Goal: Task Accomplishment & Management: Manage account settings

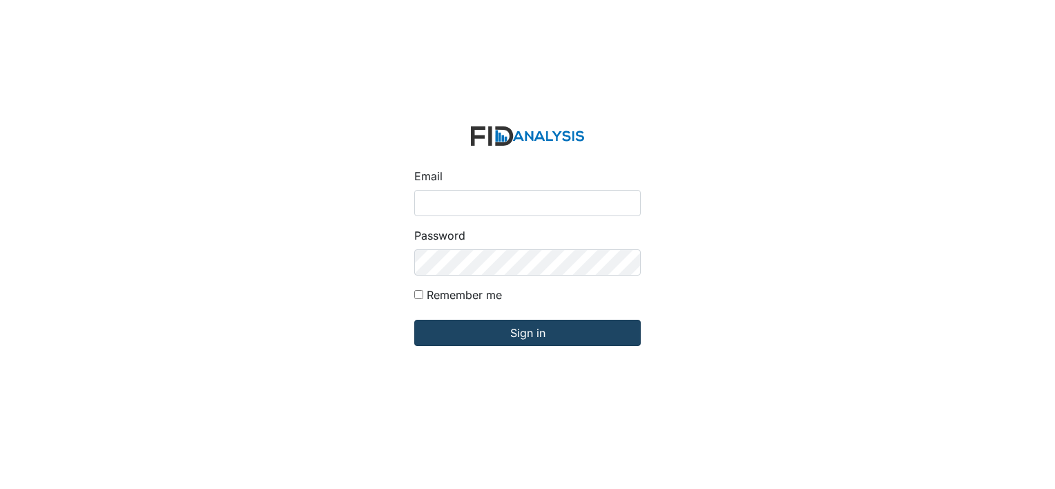
type input "[PERSON_NAME][EMAIL_ADDRESS][DOMAIN_NAME]"
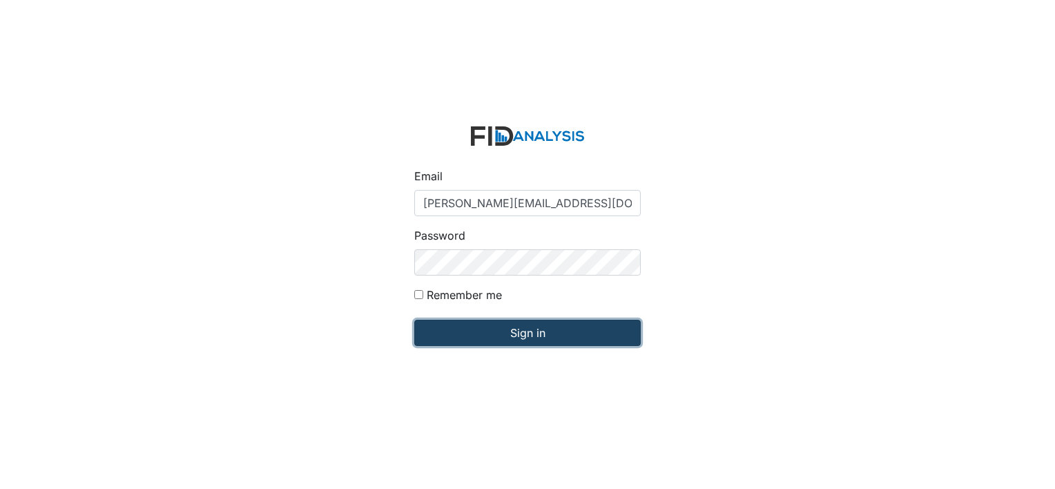
click at [462, 332] on input "Sign in" at bounding box center [527, 333] width 226 height 26
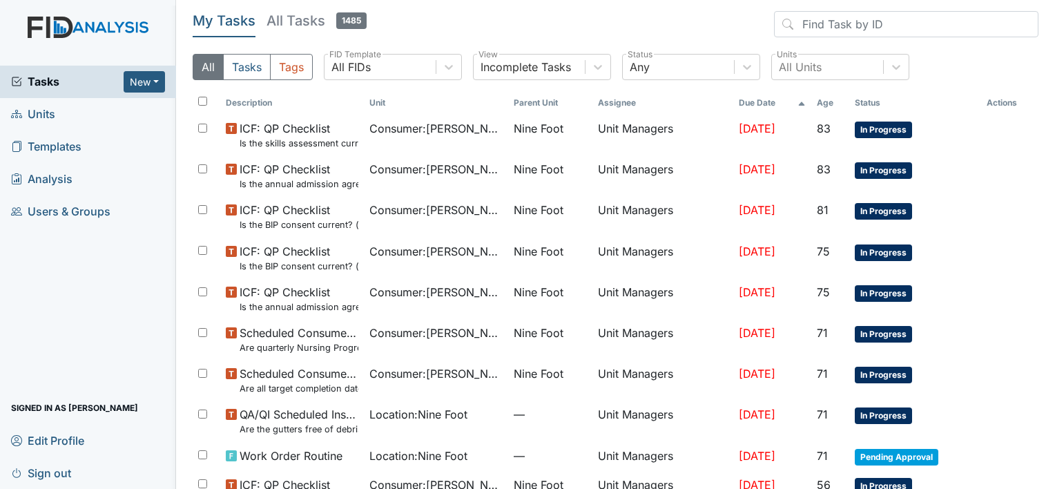
click at [48, 117] on span "Units" at bounding box center [33, 114] width 44 height 21
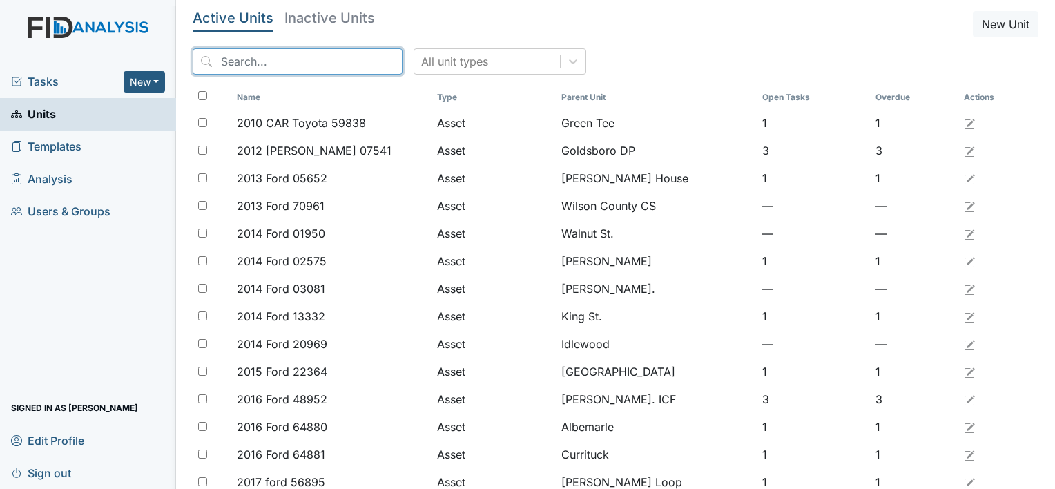
click at [226, 61] on input "search" at bounding box center [298, 61] width 210 height 26
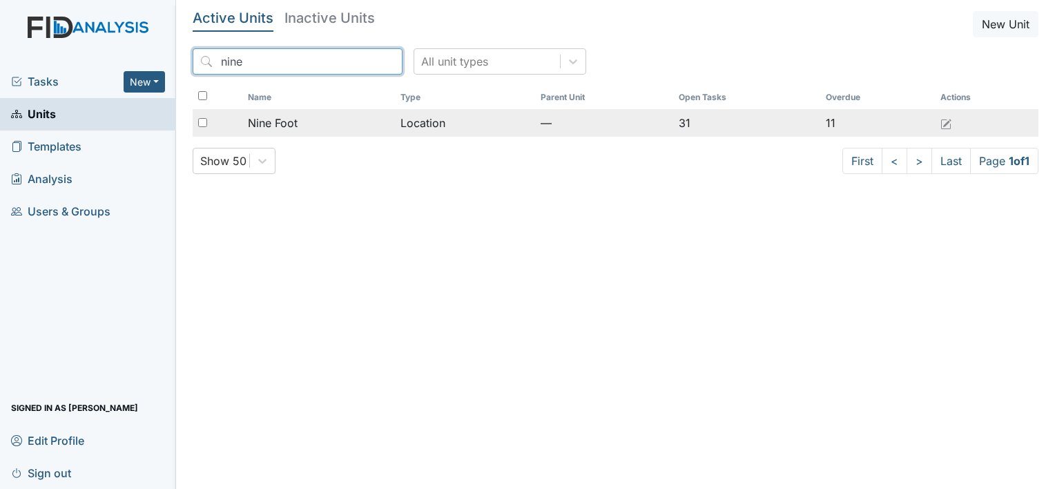
type input "nine"
click at [271, 122] on span "Nine Foot" at bounding box center [273, 123] width 50 height 17
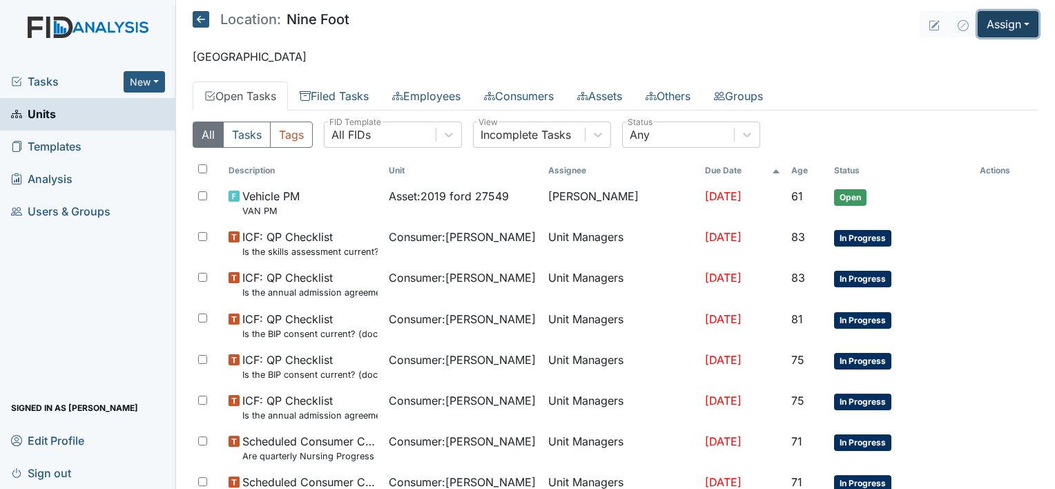
click at [987, 29] on button "Assign" at bounding box center [1008, 24] width 61 height 26
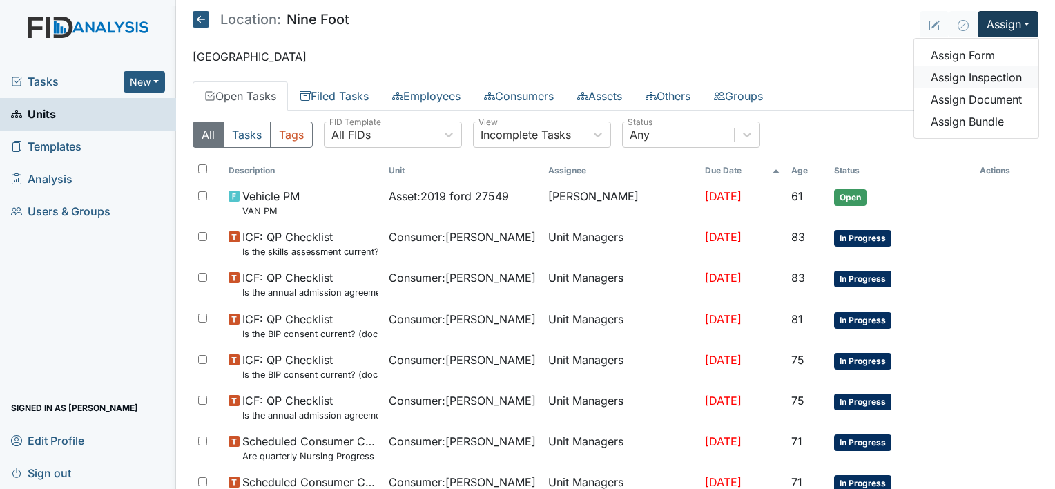
click at [987, 72] on link "Assign Inspection" at bounding box center [976, 77] width 124 height 22
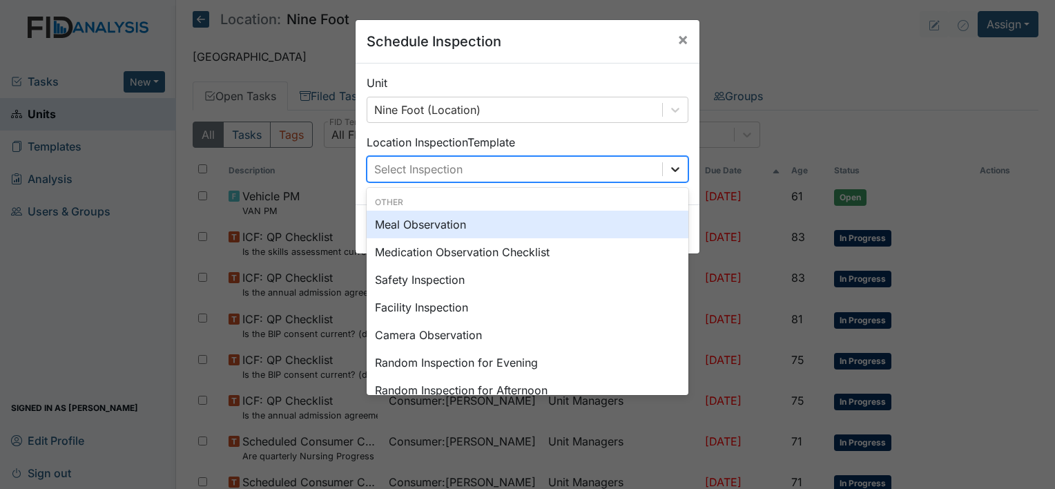
click at [675, 170] on icon at bounding box center [675, 169] width 14 height 14
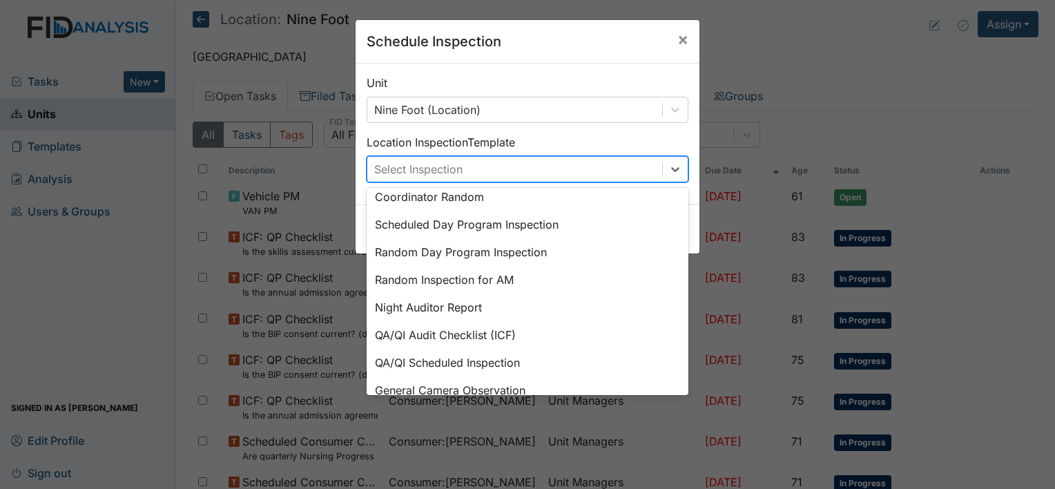
scroll to position [237, 0]
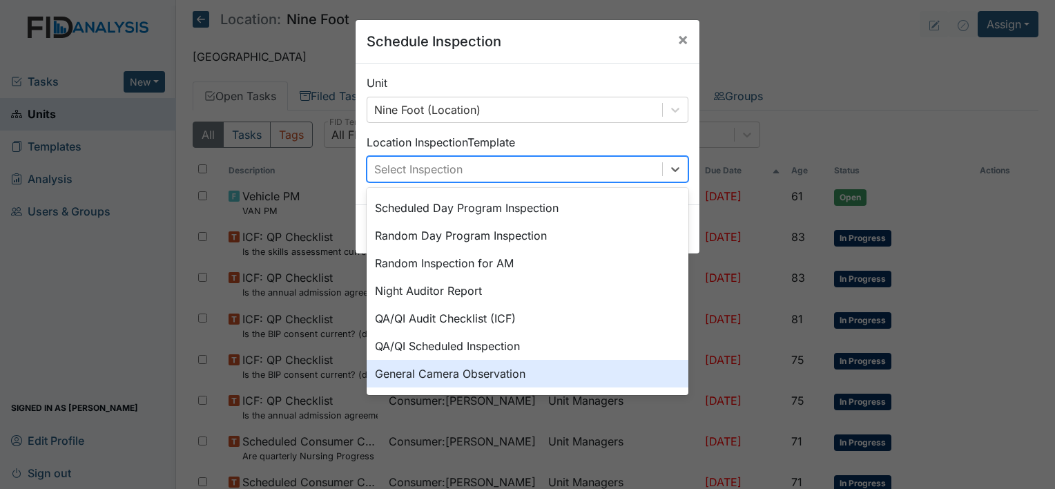
click at [470, 373] on div "General Camera Observation" at bounding box center [528, 374] width 322 height 28
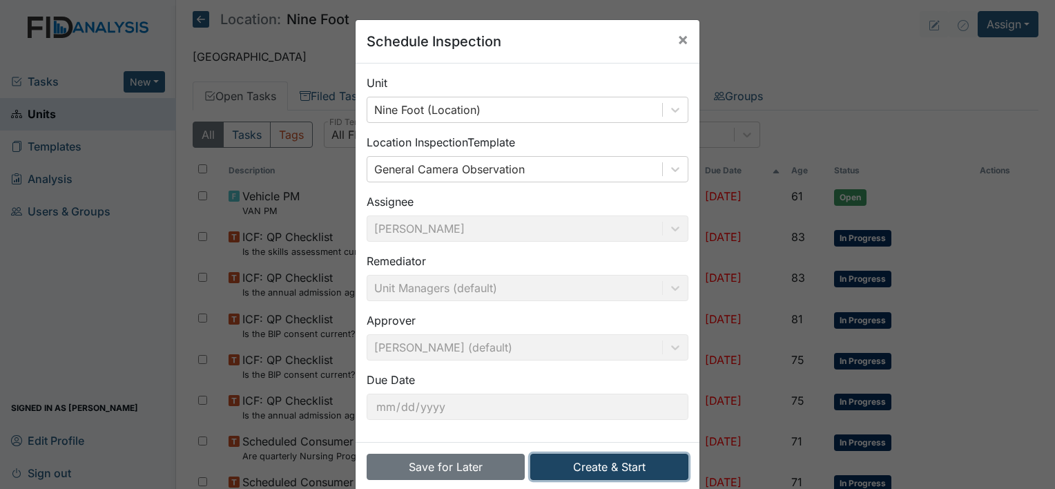
click at [627, 469] on button "Create & Start" at bounding box center [609, 467] width 158 height 26
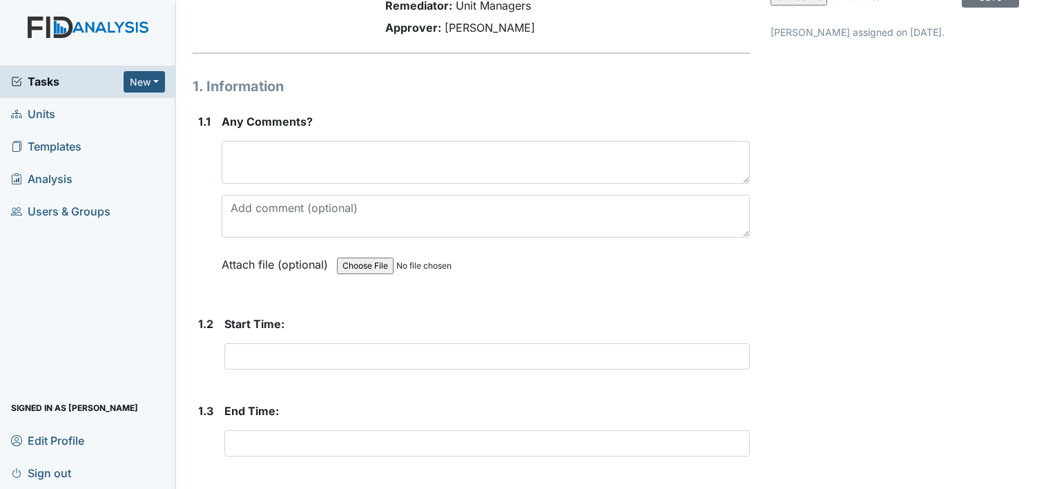
scroll to position [138, 0]
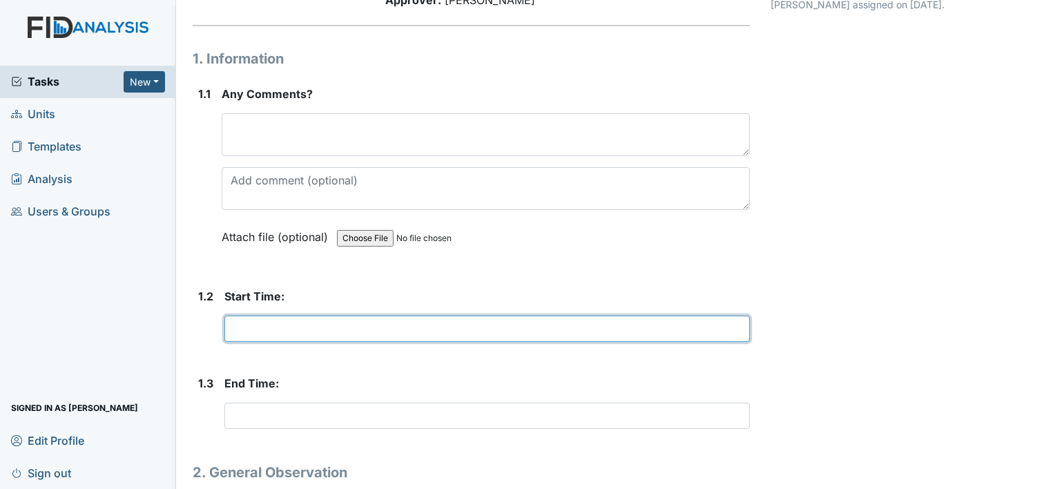
click at [230, 320] on input "text" at bounding box center [486, 328] width 525 height 26
type input "4:30pm"
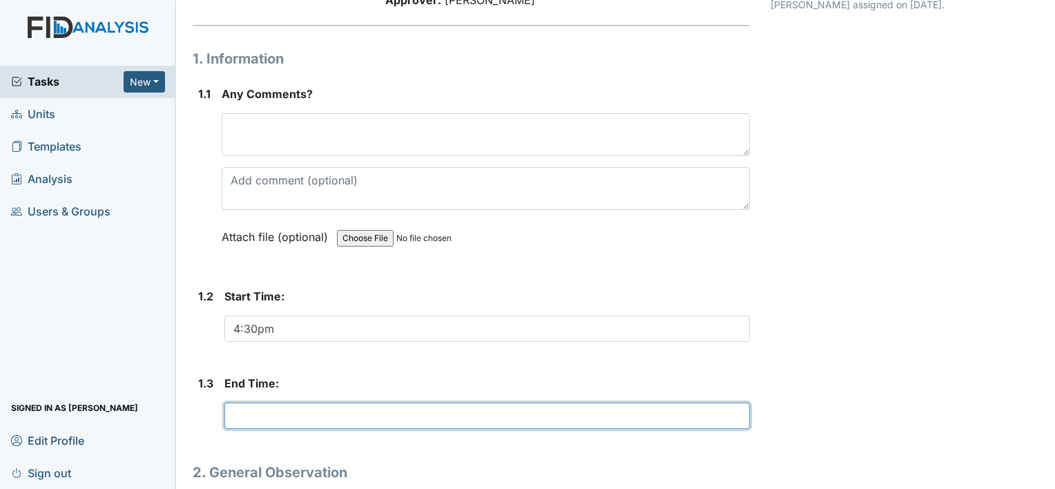
click at [237, 416] on input "text" at bounding box center [486, 415] width 525 height 26
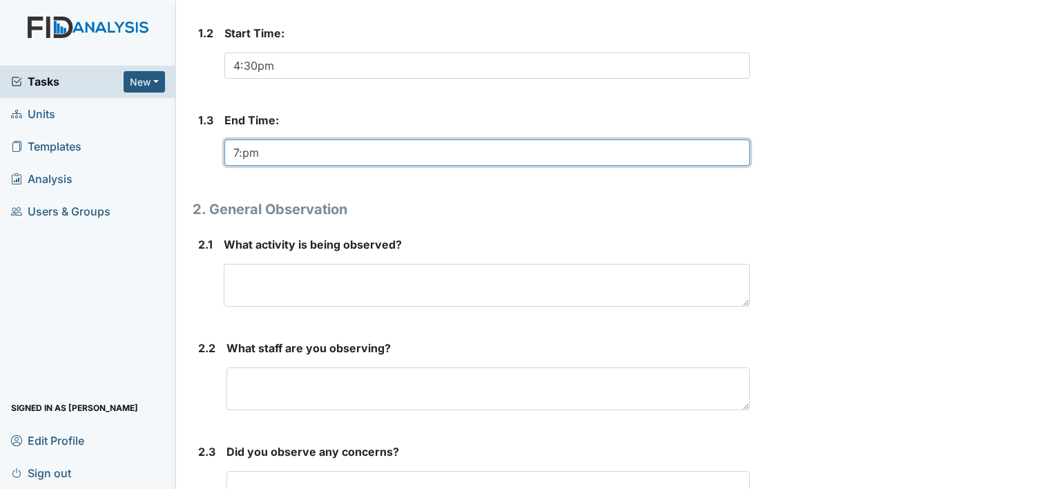
scroll to position [414, 0]
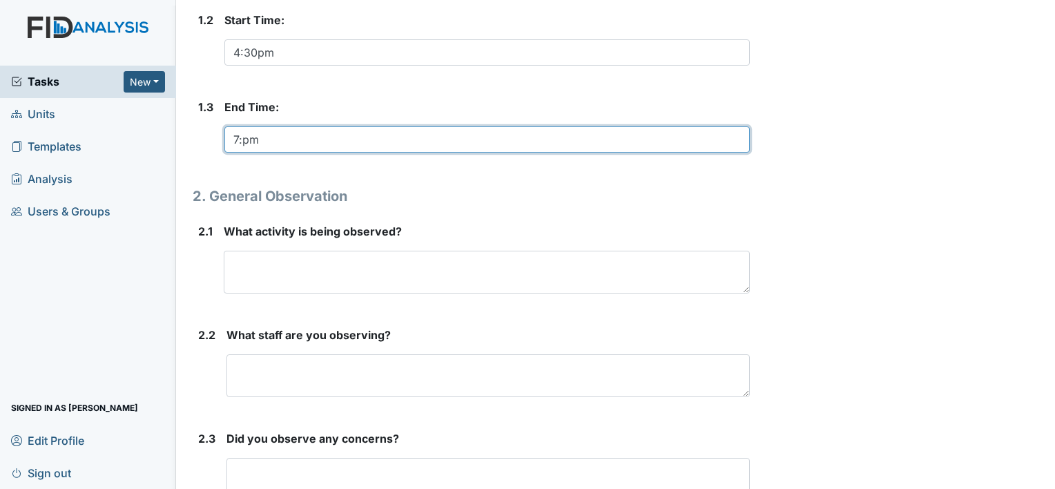
type input "7:pm"
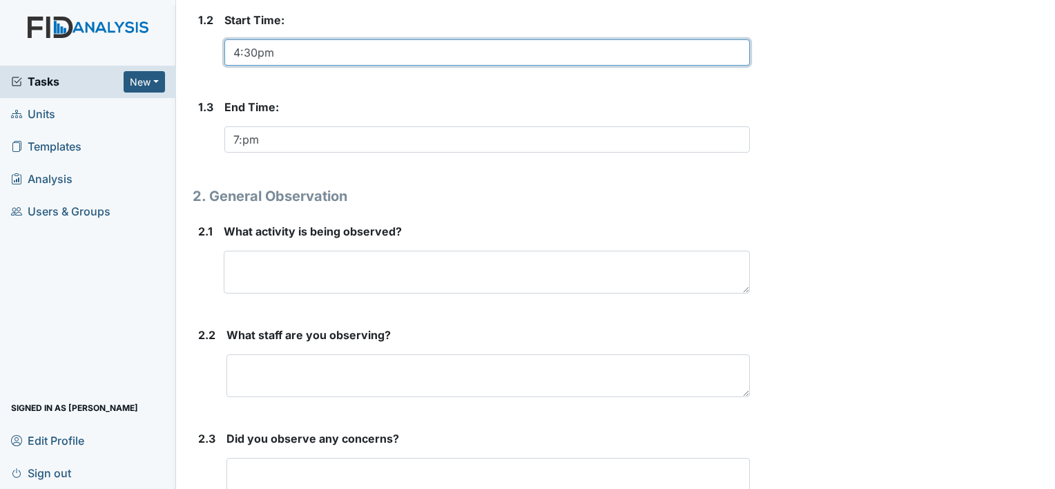
click at [273, 50] on input "4:30pm" at bounding box center [486, 52] width 525 height 26
type input "4"
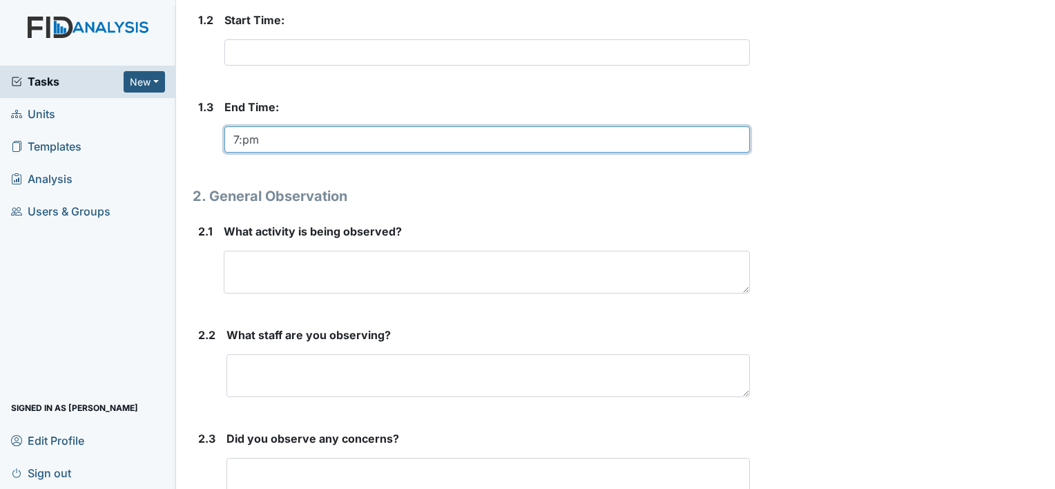
click at [262, 137] on div "End Time: 7:pm This field is required." at bounding box center [486, 126] width 525 height 54
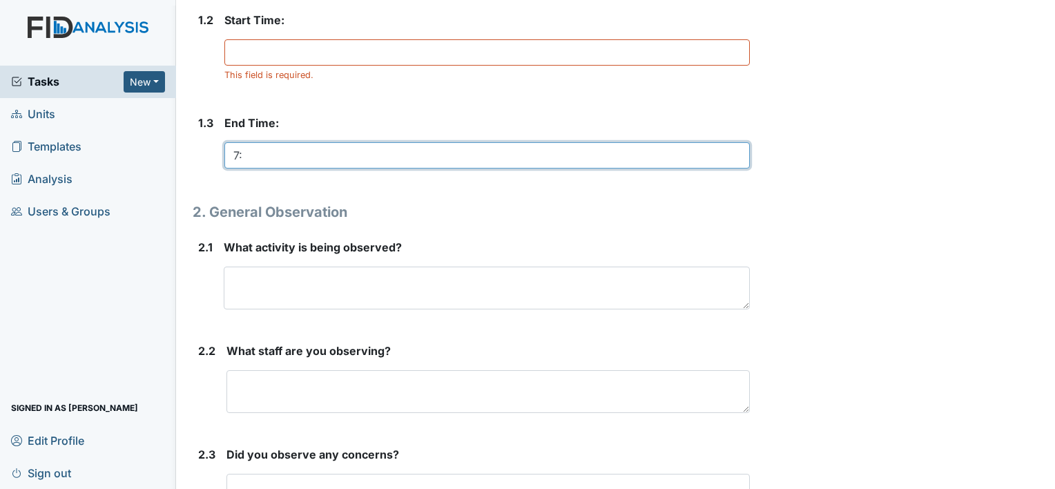
type input "7"
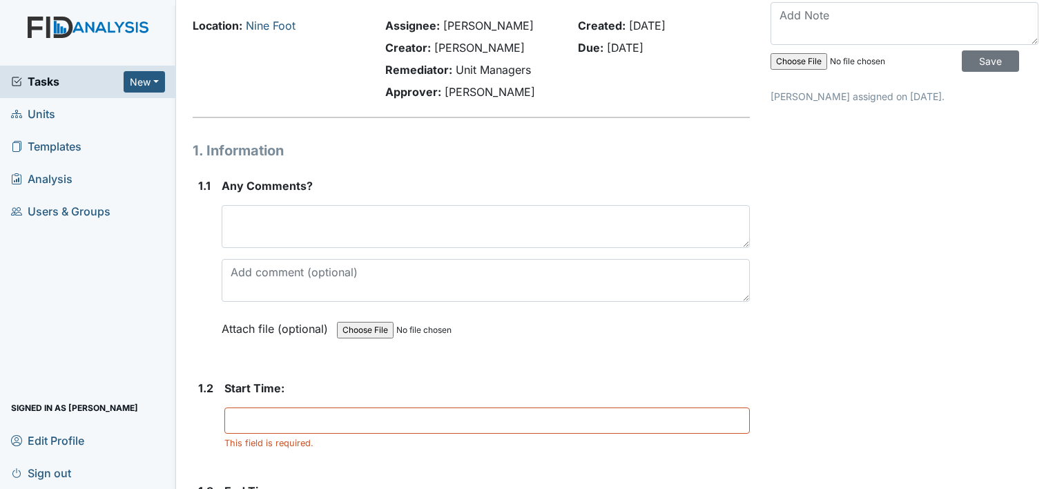
scroll to position [0, 0]
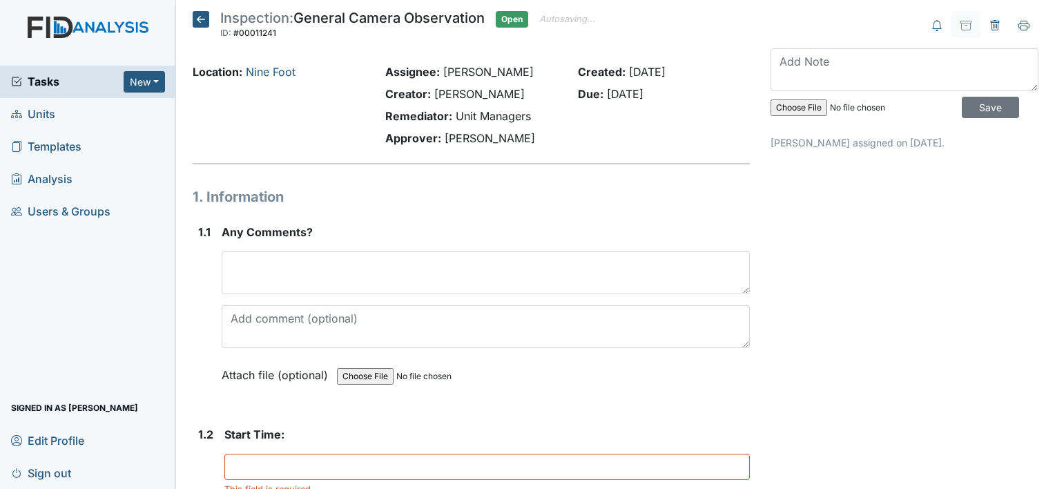
click at [202, 22] on icon at bounding box center [201, 19] width 17 height 17
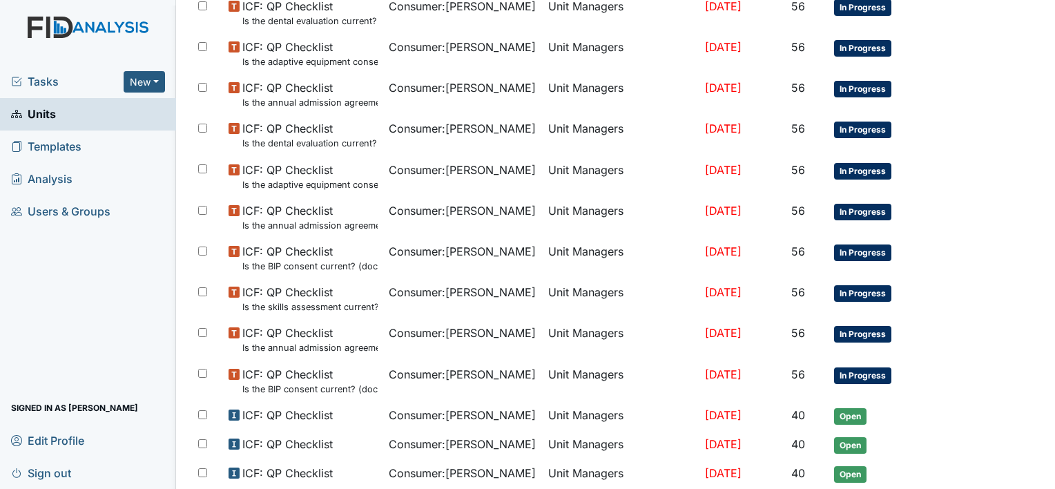
scroll to position [865, 0]
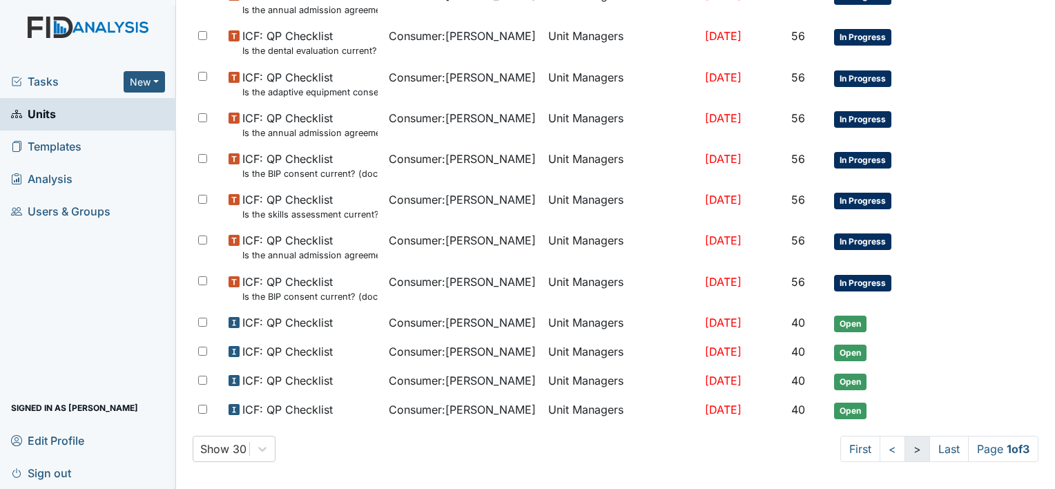
click at [904, 440] on link ">" at bounding box center [917, 449] width 26 height 26
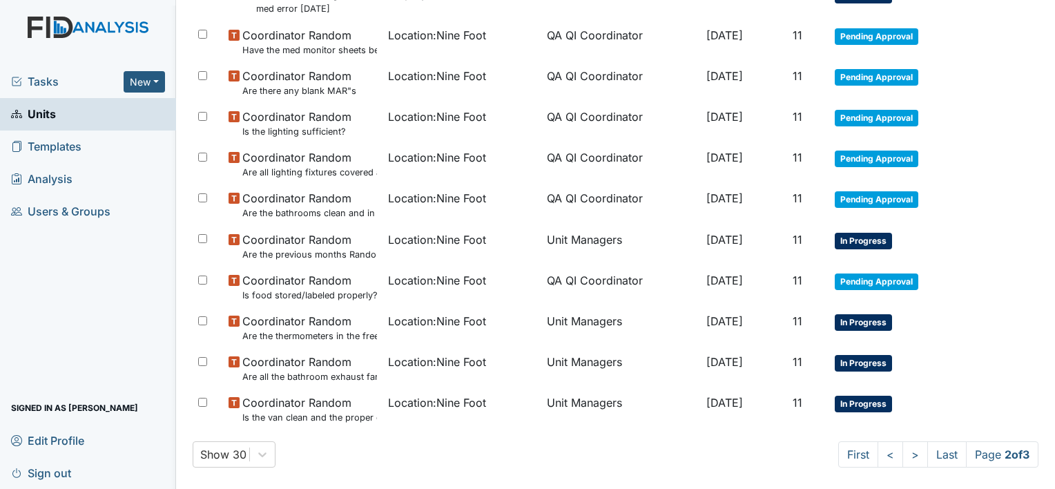
scroll to position [915, 0]
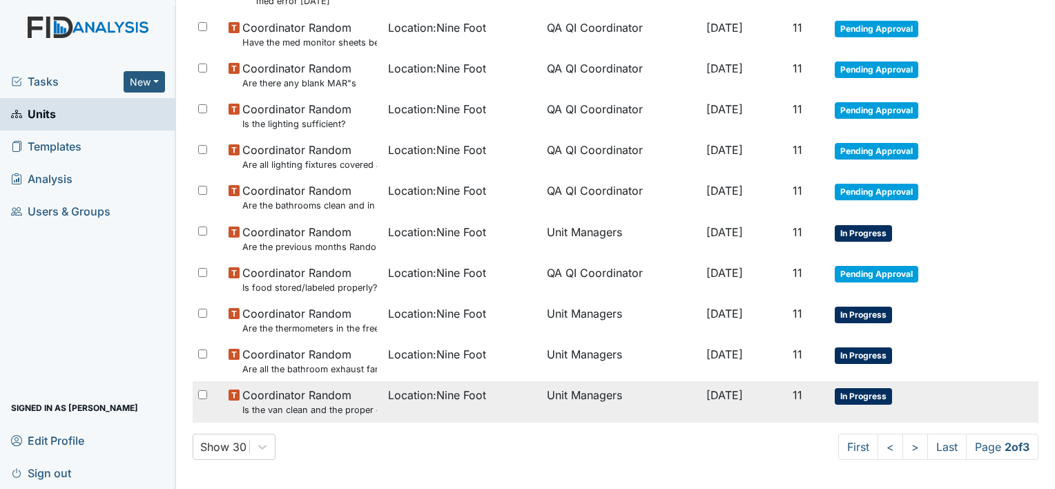
click at [421, 390] on span "Location : Nine Foot" at bounding box center [437, 395] width 98 height 17
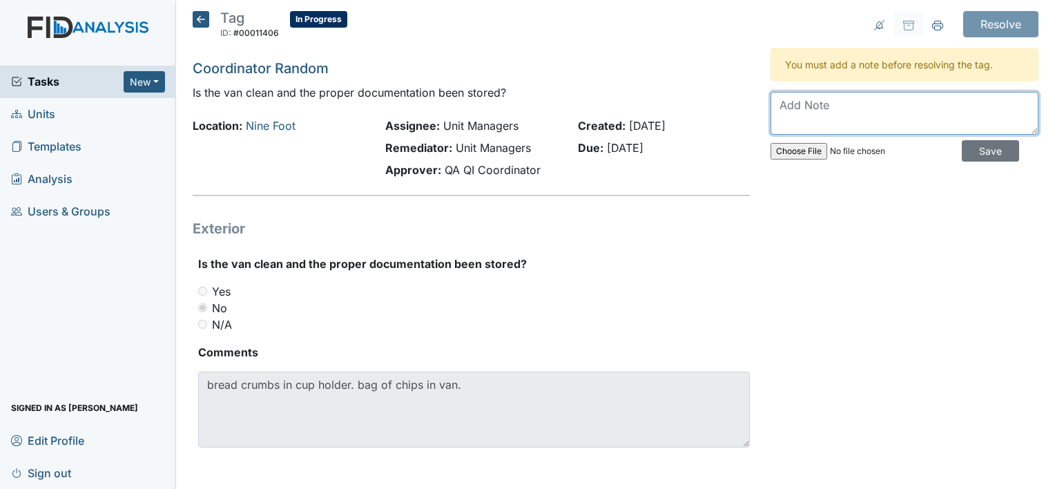
click at [774, 105] on textarea at bounding box center [904, 113] width 268 height 43
type textarea "van was cleaned off"
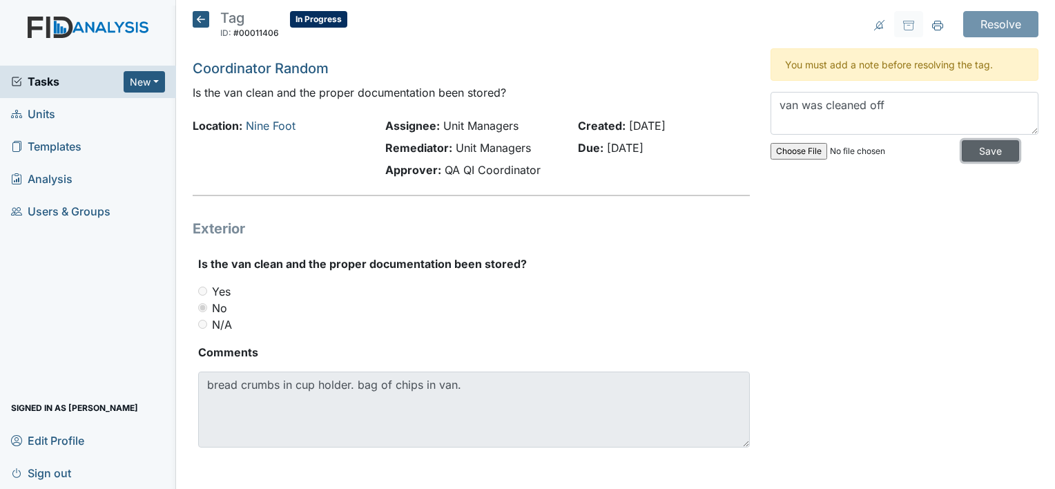
click at [962, 148] on input "Save" at bounding box center [990, 150] width 57 height 21
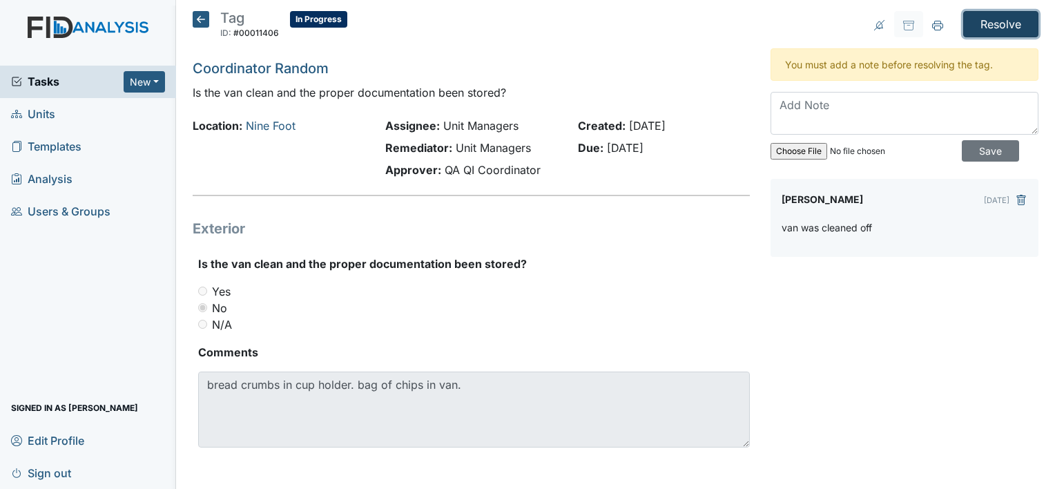
click at [998, 26] on input "Resolve" at bounding box center [1000, 24] width 75 height 26
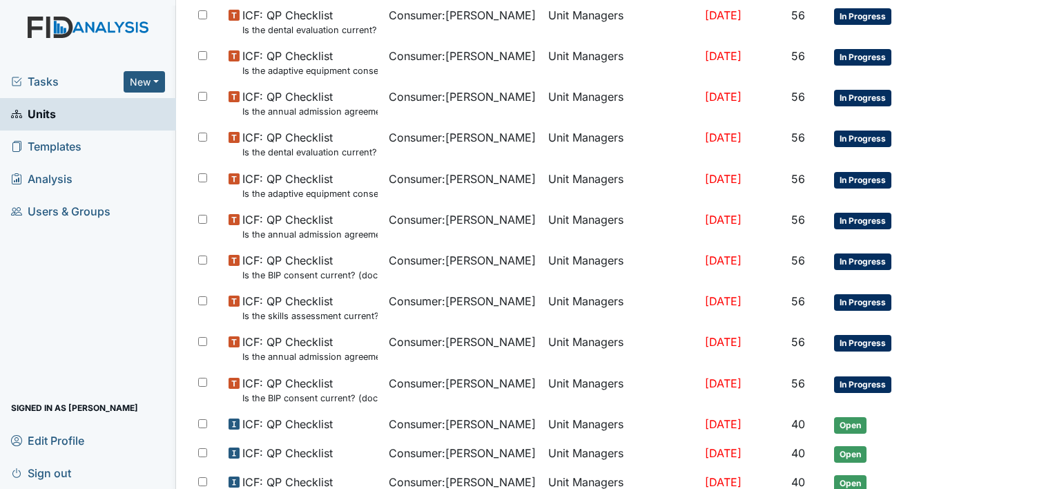
scroll to position [911, 0]
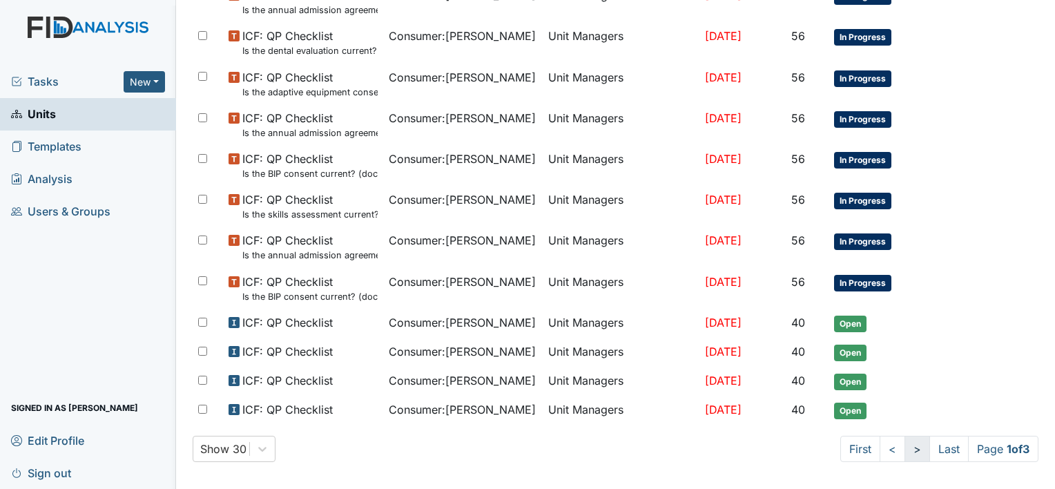
click at [904, 442] on link ">" at bounding box center [917, 449] width 26 height 26
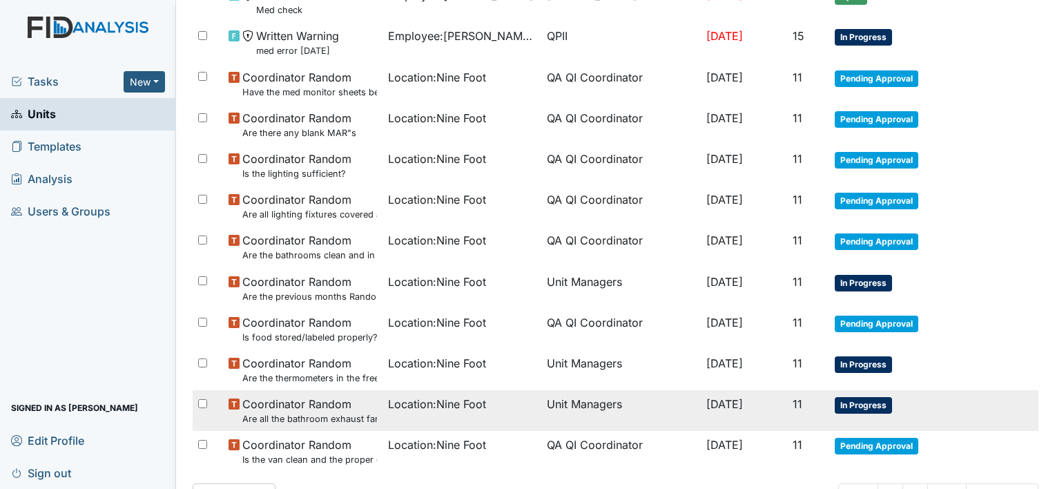
click at [465, 400] on span "Location : Nine Foot" at bounding box center [437, 404] width 98 height 17
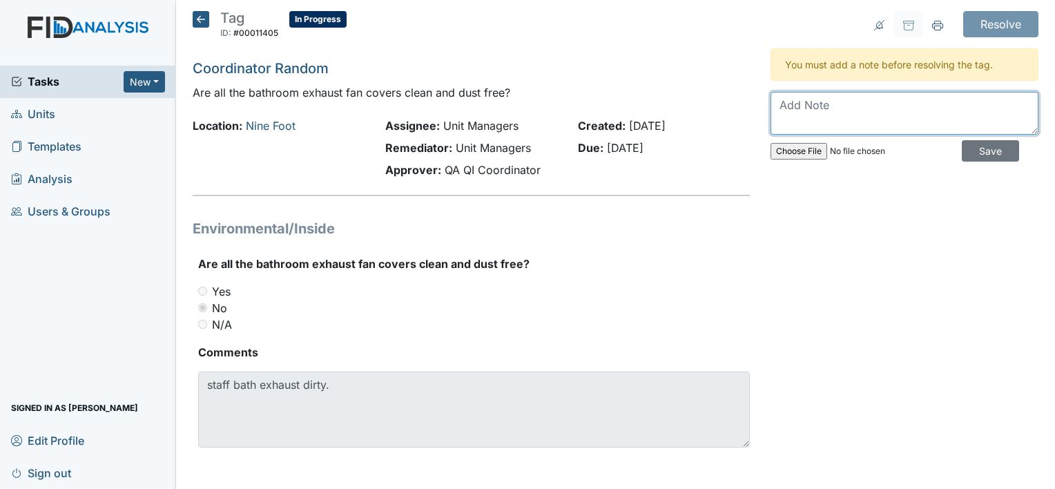
click at [782, 113] on textarea at bounding box center [904, 113] width 268 height 43
click at [858, 97] on textarea "exhaust was cleaned" at bounding box center [904, 113] width 268 height 43
type textarea "exhaust was cle.aned"
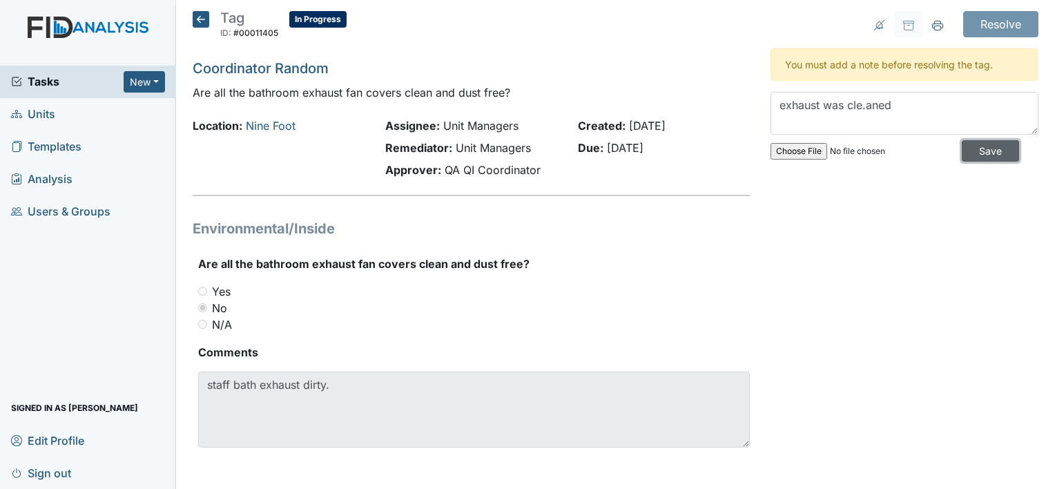
click at [972, 146] on input "Save" at bounding box center [990, 150] width 57 height 21
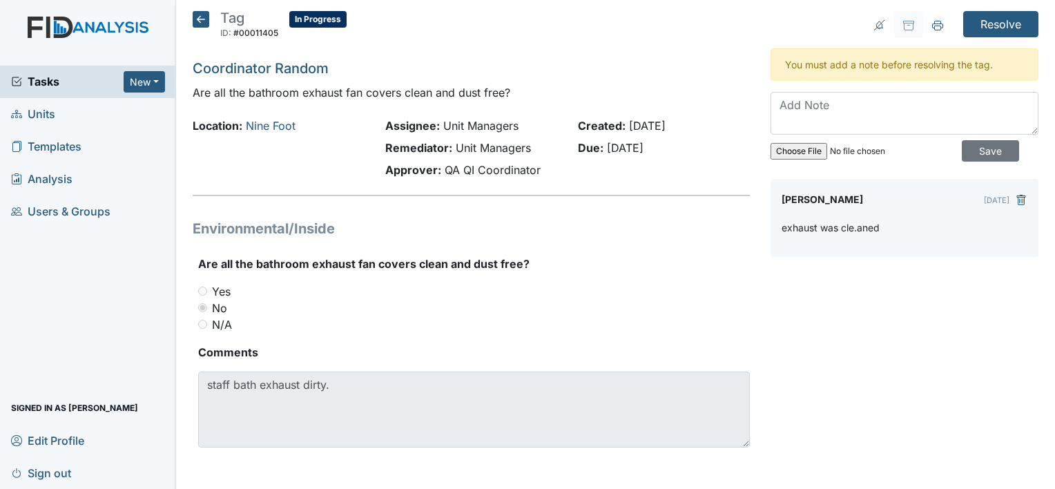
click at [878, 224] on div "exhaust was cle.aned" at bounding box center [904, 233] width 246 height 26
click at [867, 224] on p "exhaust was cle.aned" at bounding box center [830, 227] width 98 height 14
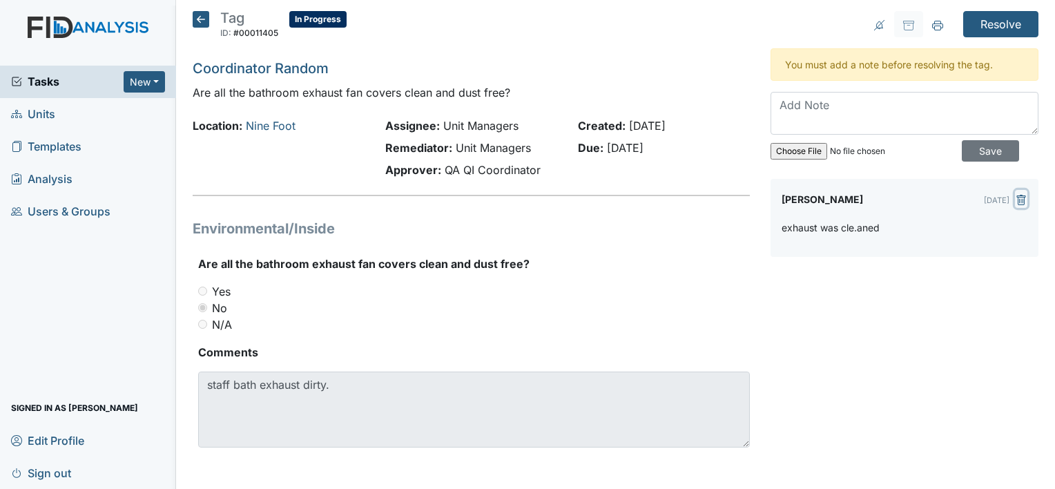
click at [1019, 198] on icon "submit" at bounding box center [1021, 200] width 4 height 5
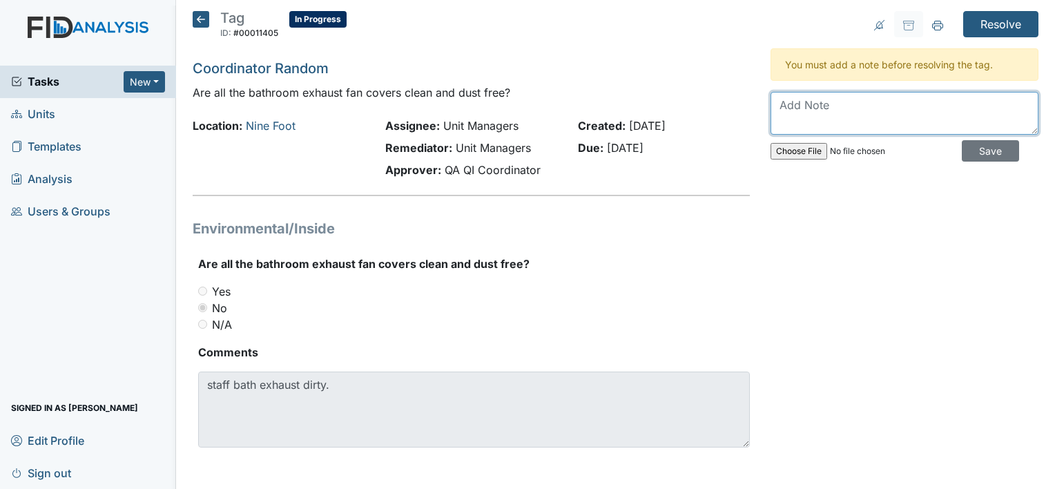
click at [776, 111] on textarea at bounding box center [904, 113] width 268 height 43
type textarea "Exhaust was cleaned"
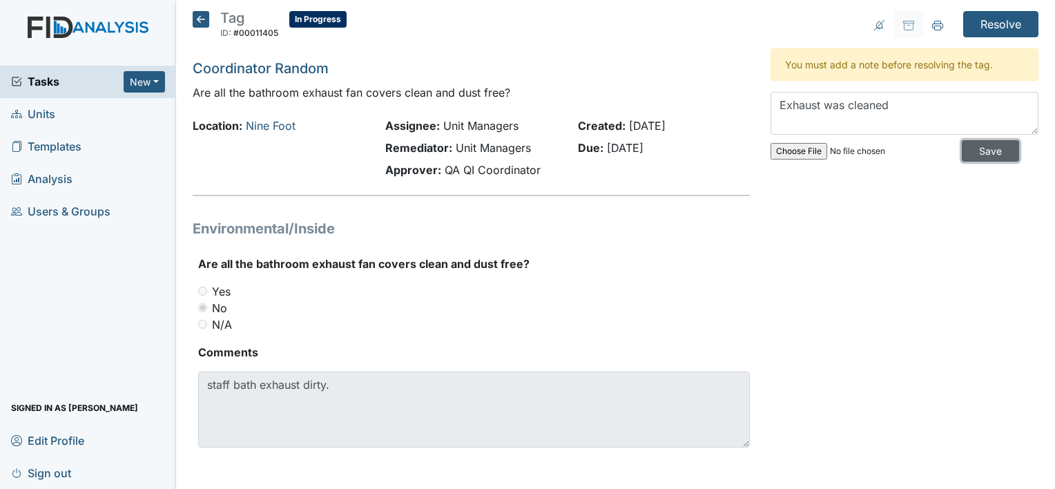
click at [986, 147] on input "Save" at bounding box center [990, 150] width 57 height 21
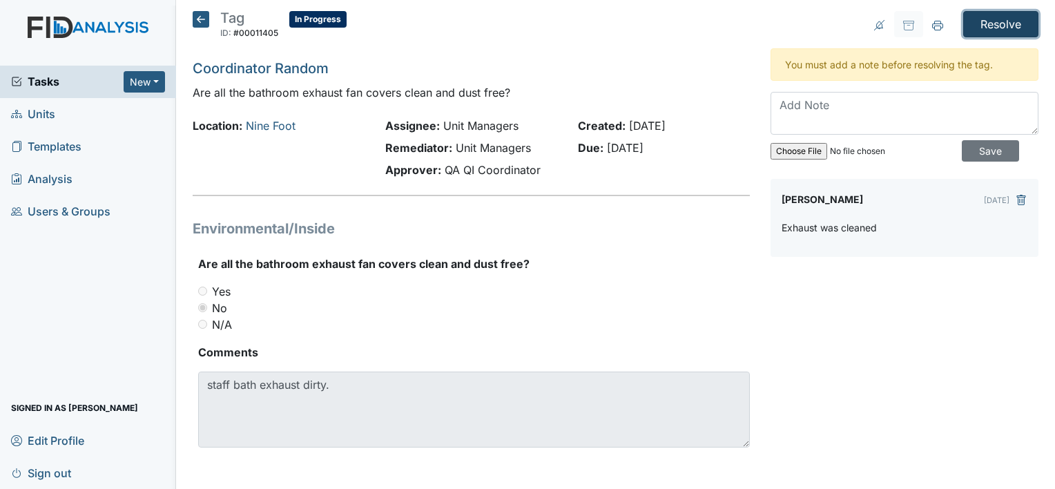
click at [975, 19] on input "Resolve" at bounding box center [1000, 24] width 75 height 26
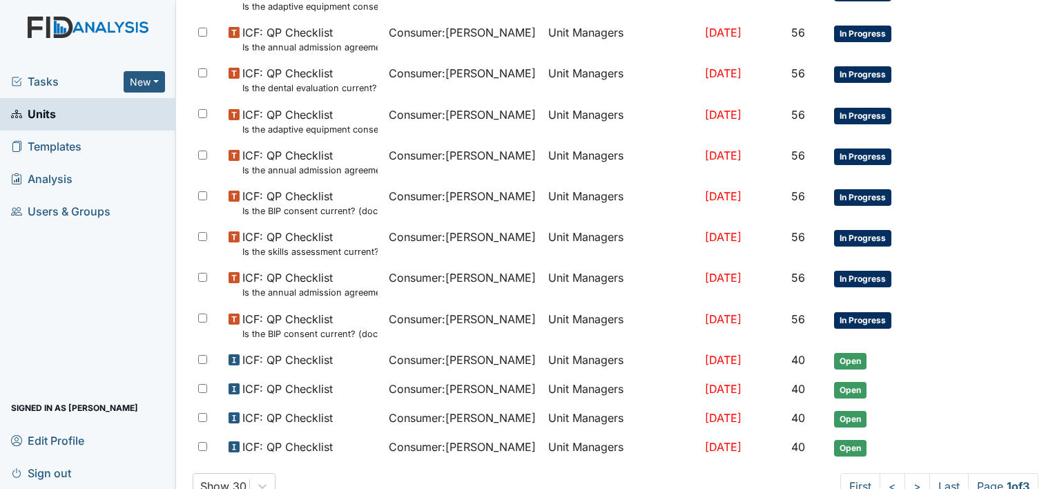
scroll to position [911, 0]
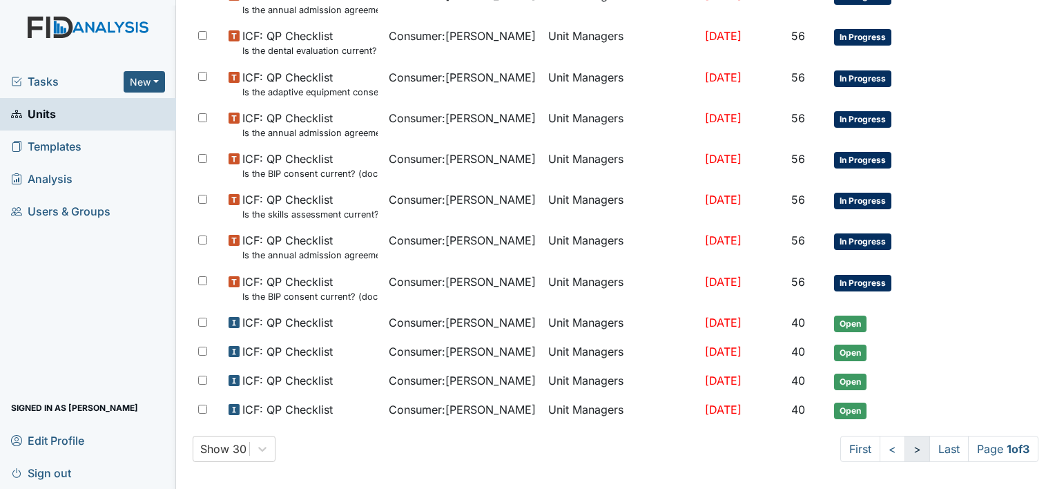
click at [904, 442] on link ">" at bounding box center [917, 449] width 26 height 26
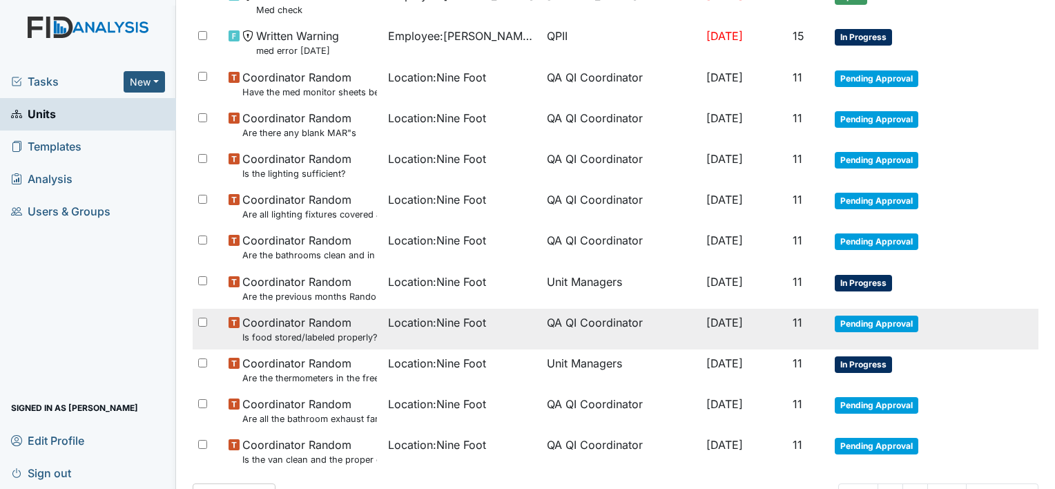
click at [451, 320] on span "Location : Nine Foot" at bounding box center [437, 322] width 98 height 17
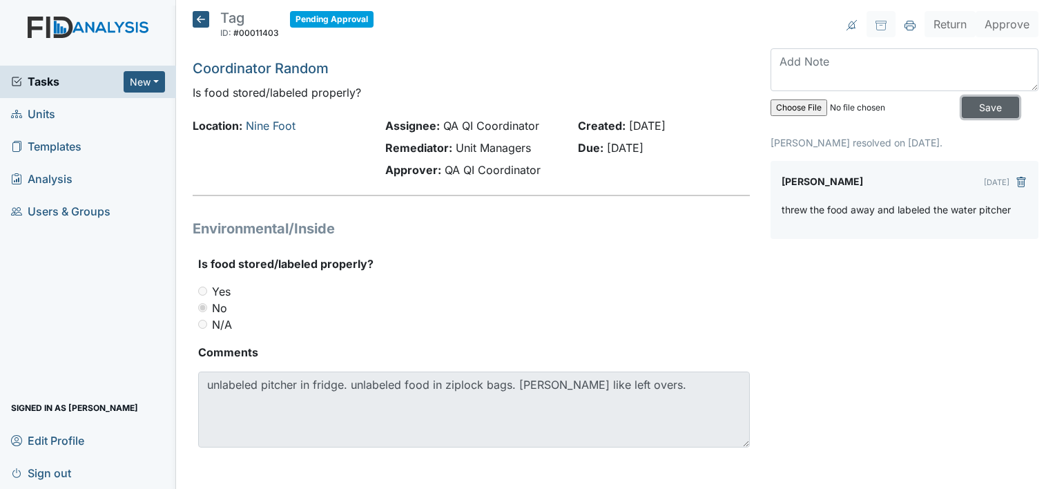
click at [972, 106] on input "Save" at bounding box center [990, 107] width 57 height 21
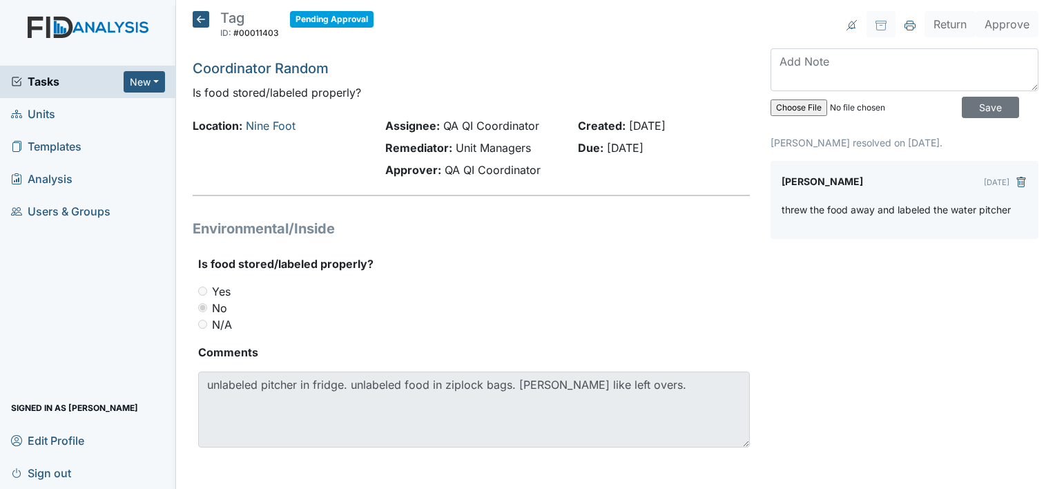
click at [1004, 208] on div "threw the food away and labeled the water pitcher" at bounding box center [904, 215] width 246 height 26
click at [1007, 204] on div "threw the food away and labeled the water pitcher" at bounding box center [904, 215] width 246 height 26
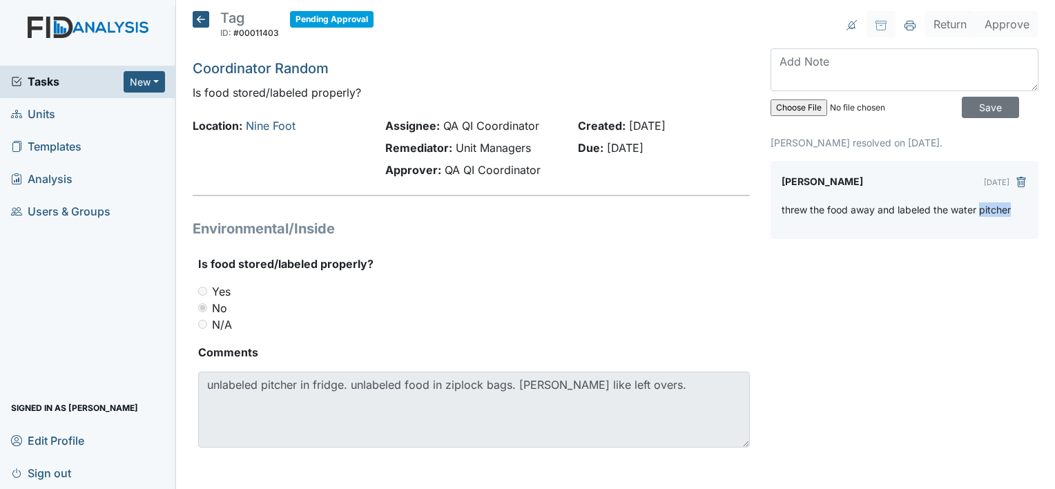
click at [1007, 204] on div "threw the food away and labeled the water pitcher" at bounding box center [904, 215] width 246 height 26
click at [917, 284] on div "Return Approve Archive Task × Are you sure you want to archive this task? It wi…" at bounding box center [904, 245] width 289 height 469
click at [978, 102] on input "Save" at bounding box center [990, 107] width 57 height 21
click at [795, 64] on textarea at bounding box center [904, 69] width 268 height 43
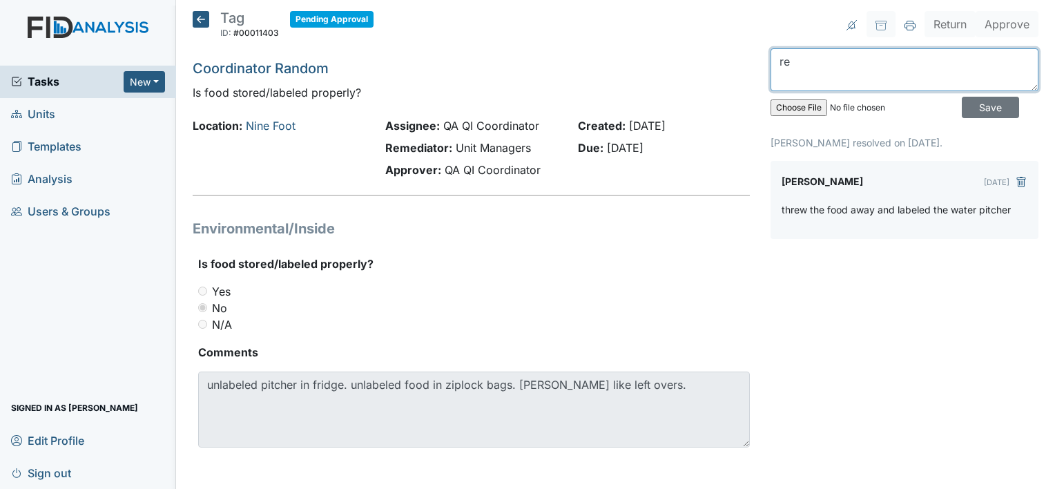
type textarea "r"
type textarea "threw away and labeled pitcher."
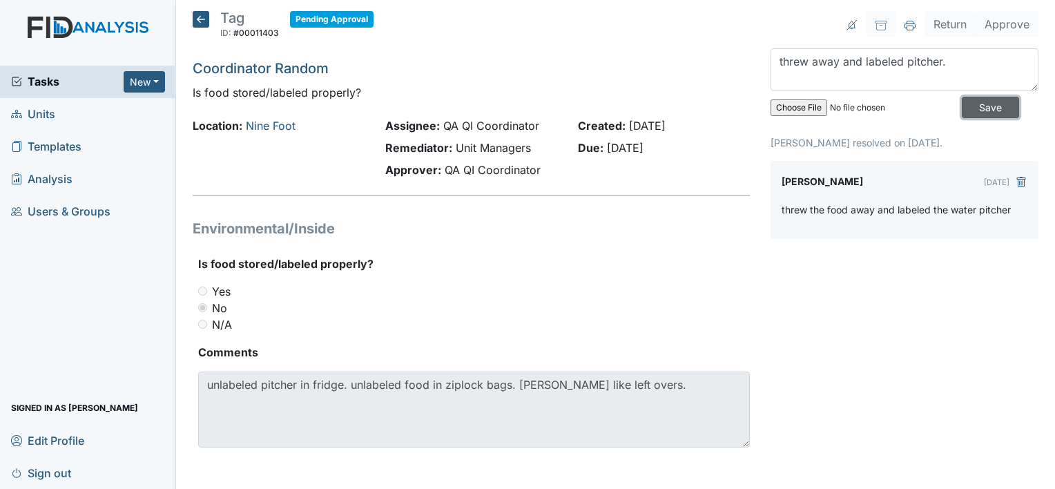
click at [972, 101] on input "Save" at bounding box center [990, 107] width 57 height 21
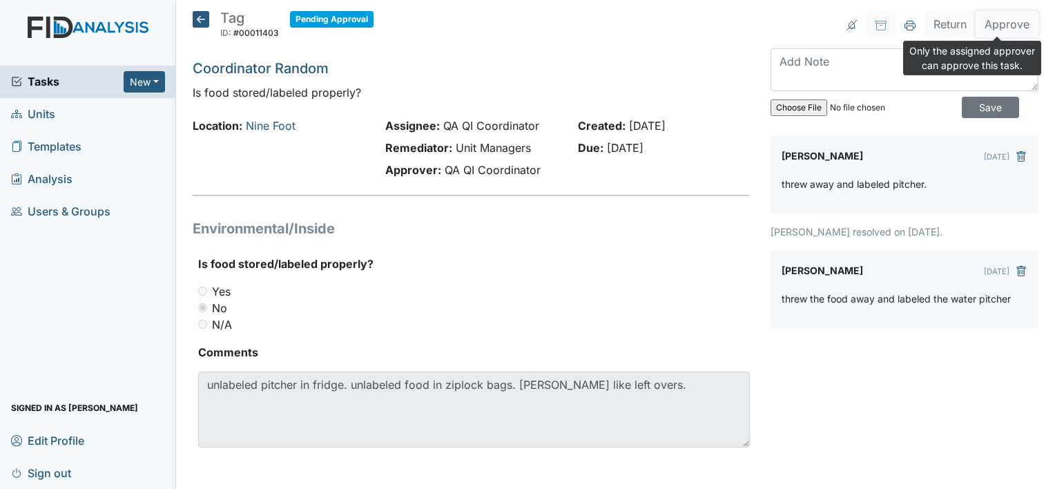
click at [997, 29] on button "Approve" at bounding box center [1006, 24] width 63 height 26
click at [992, 25] on button "Approve" at bounding box center [1006, 24] width 63 height 26
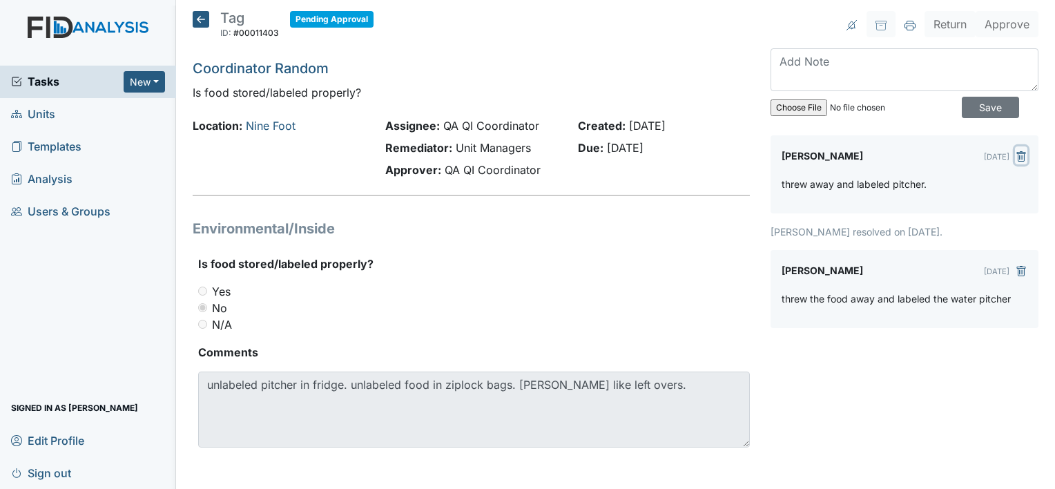
click at [1016, 157] on icon "submit" at bounding box center [1021, 156] width 11 height 11
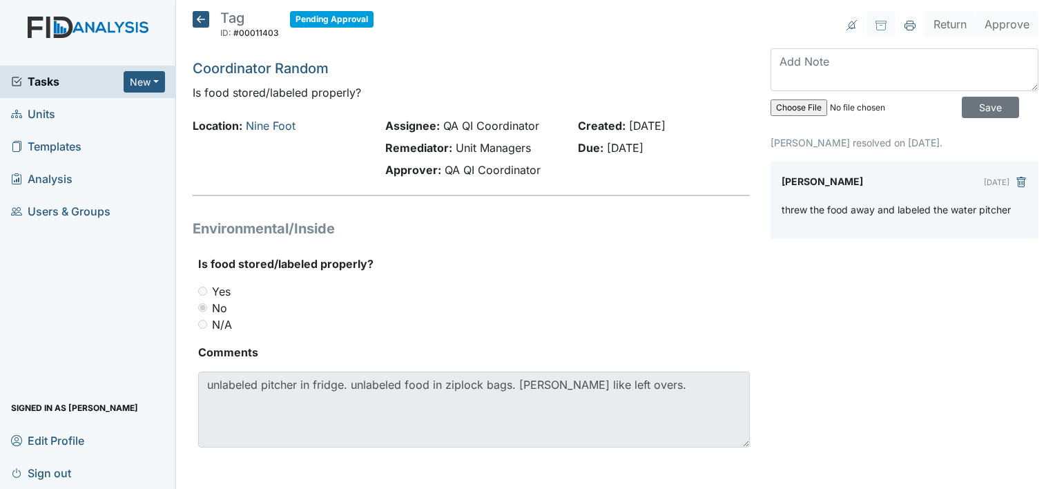
click at [202, 19] on icon at bounding box center [201, 19] width 17 height 17
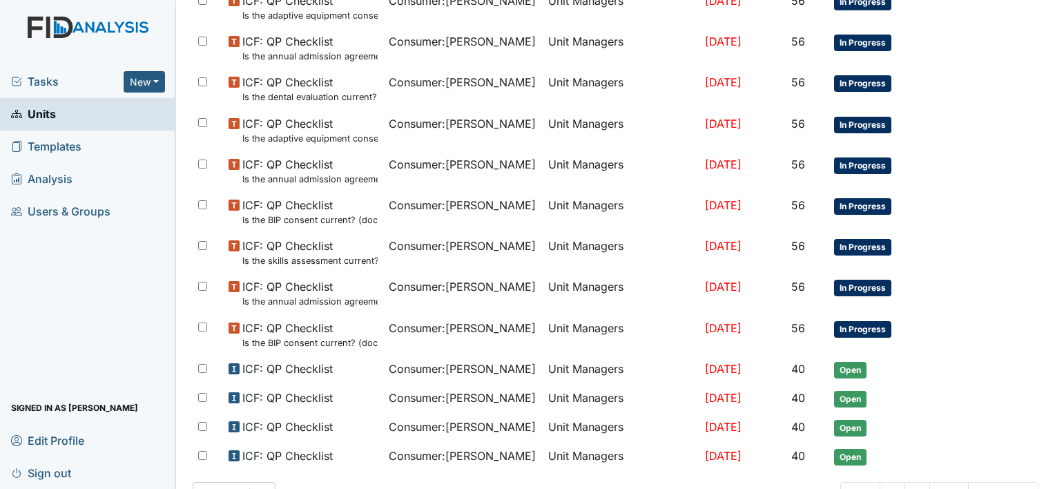
scroll to position [865, 0]
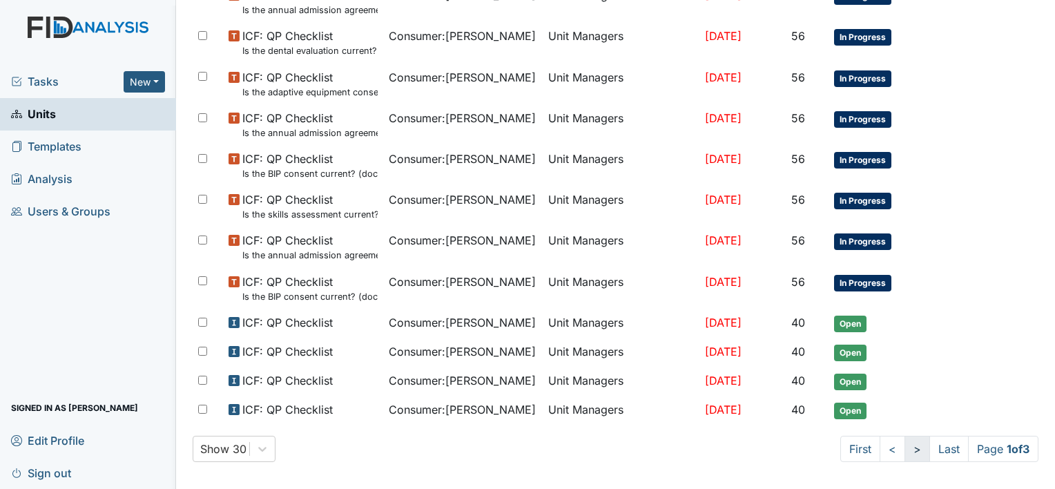
click at [904, 440] on link ">" at bounding box center [917, 449] width 26 height 26
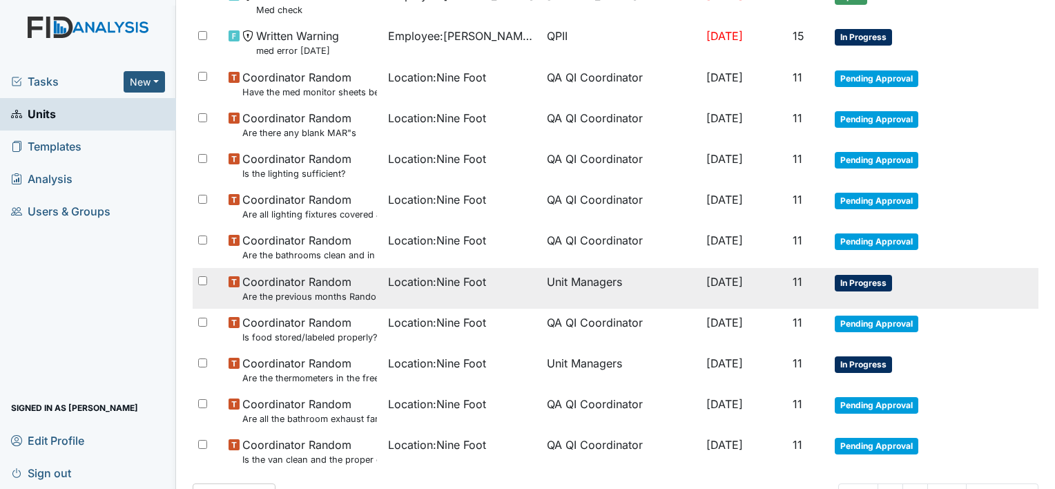
click at [557, 278] on td "Unit Managers" at bounding box center [620, 288] width 159 height 41
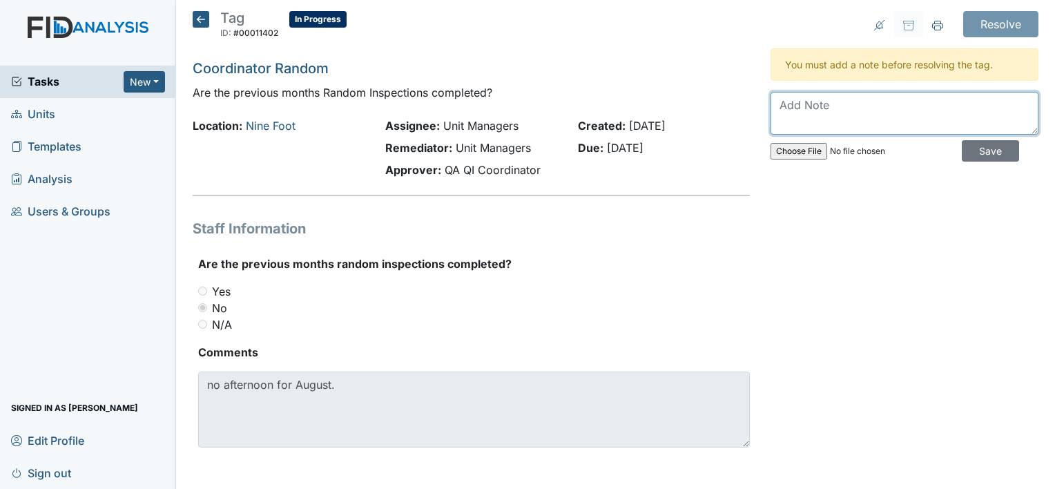
click at [790, 109] on textarea at bounding box center [904, 113] width 268 height 43
click at [790, 109] on textarea "will get it taken care of this month" at bounding box center [904, 113] width 268 height 43
type textarea "will get it taken care of this month"
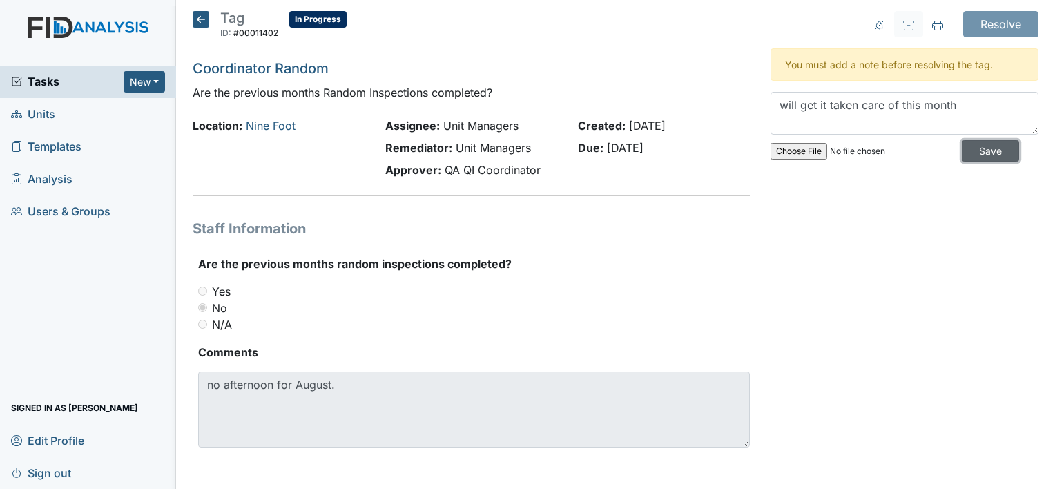
click at [962, 152] on input "Save" at bounding box center [990, 150] width 57 height 21
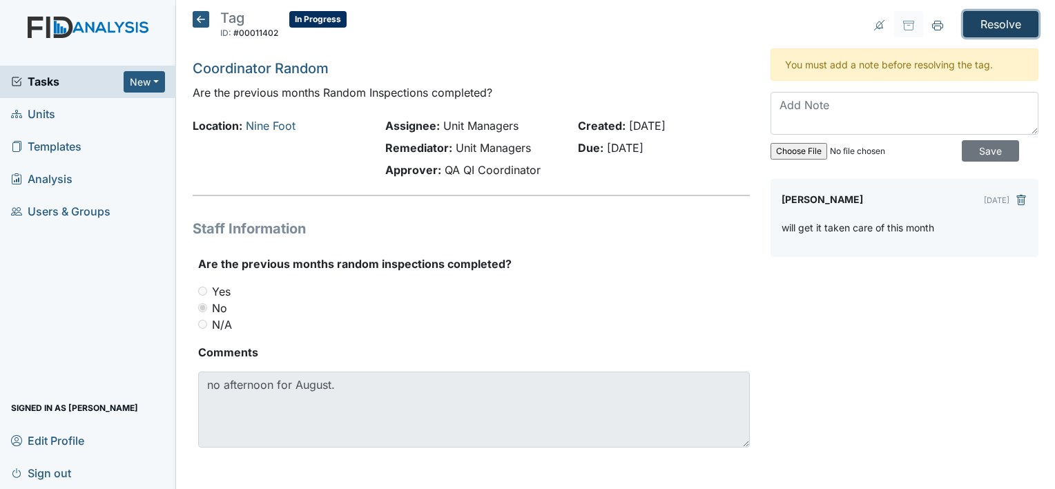
click at [989, 25] on input "Resolve" at bounding box center [1000, 24] width 75 height 26
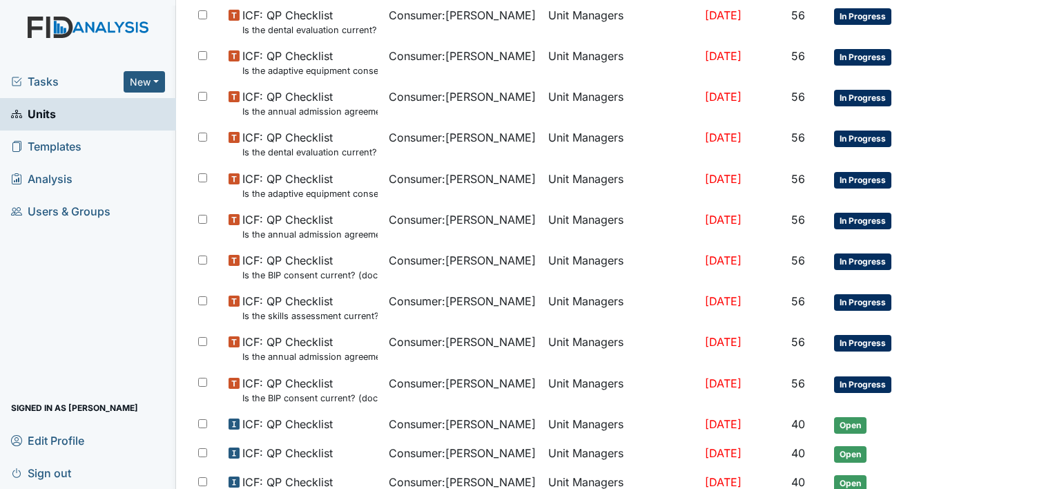
scroll to position [911, 0]
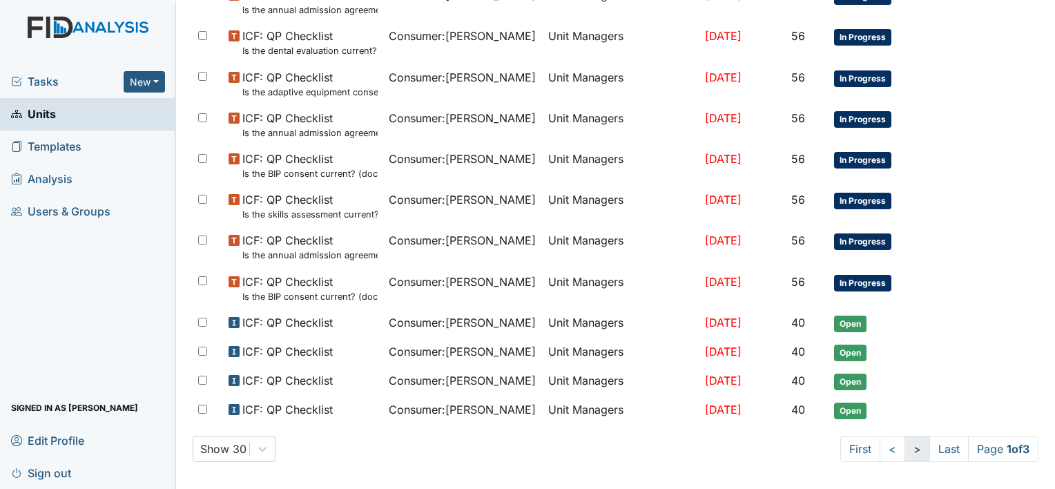
click at [904, 440] on link ">" at bounding box center [917, 449] width 26 height 26
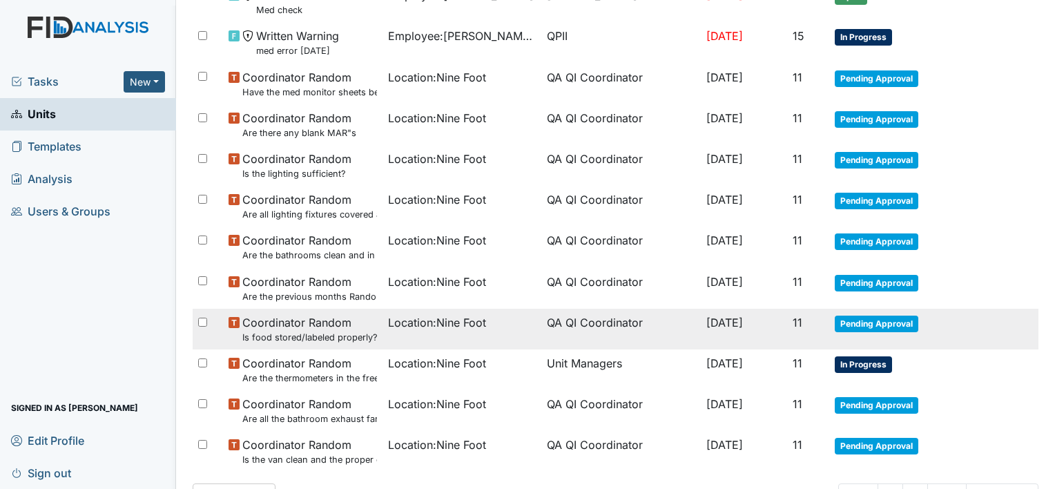
click at [316, 331] on small "Is food stored/labeled properly?" at bounding box center [309, 337] width 135 height 13
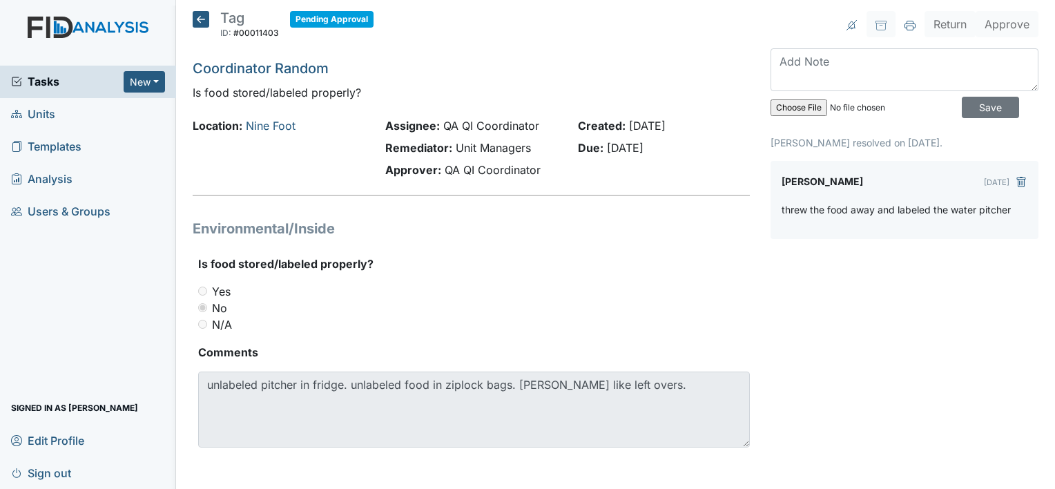
click at [197, 23] on icon at bounding box center [201, 19] width 17 height 17
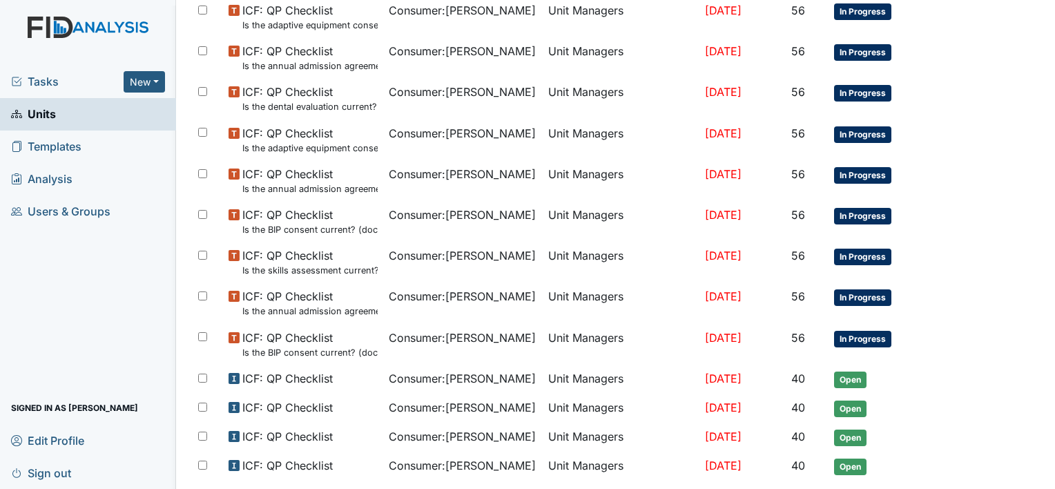
scroll to position [865, 0]
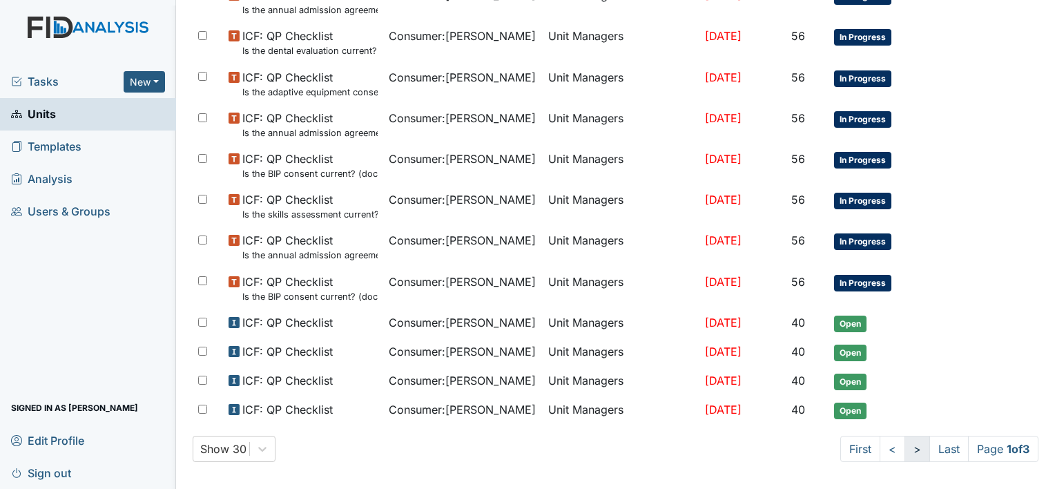
click at [904, 440] on link ">" at bounding box center [917, 449] width 26 height 26
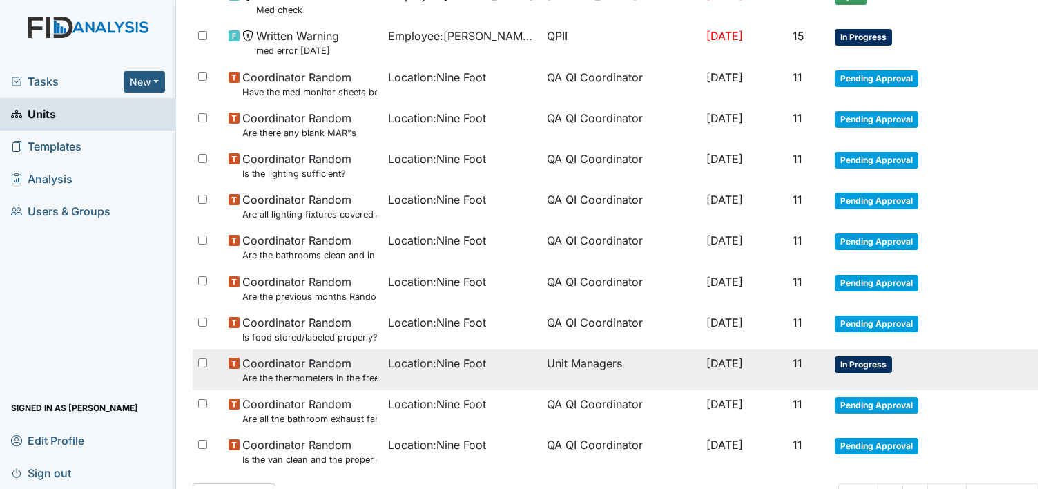
click at [332, 362] on span "Coordinator Random Are the thermometers in the freezer reading between 0 degree…" at bounding box center [309, 370] width 135 height 30
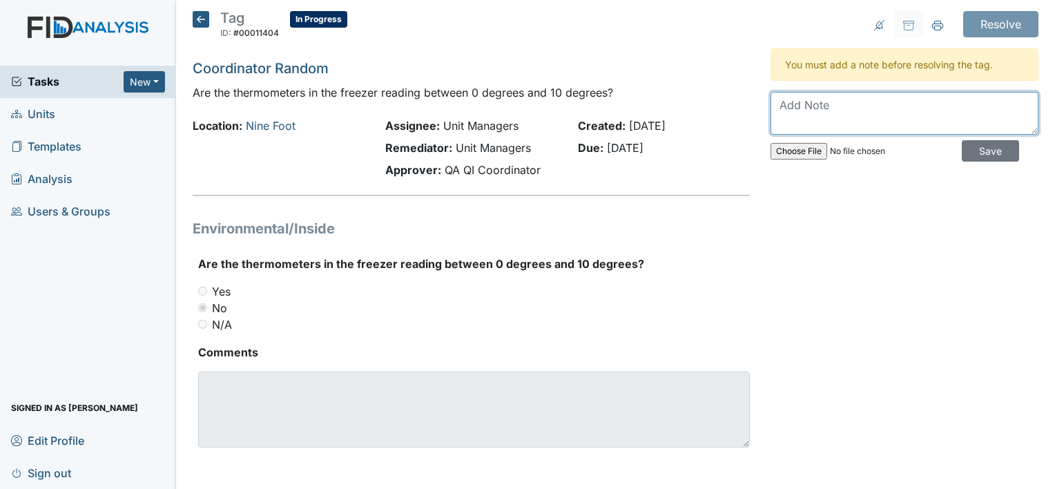
click at [775, 113] on textarea at bounding box center [904, 113] width 268 height 43
type textarea "replace the thermometers"
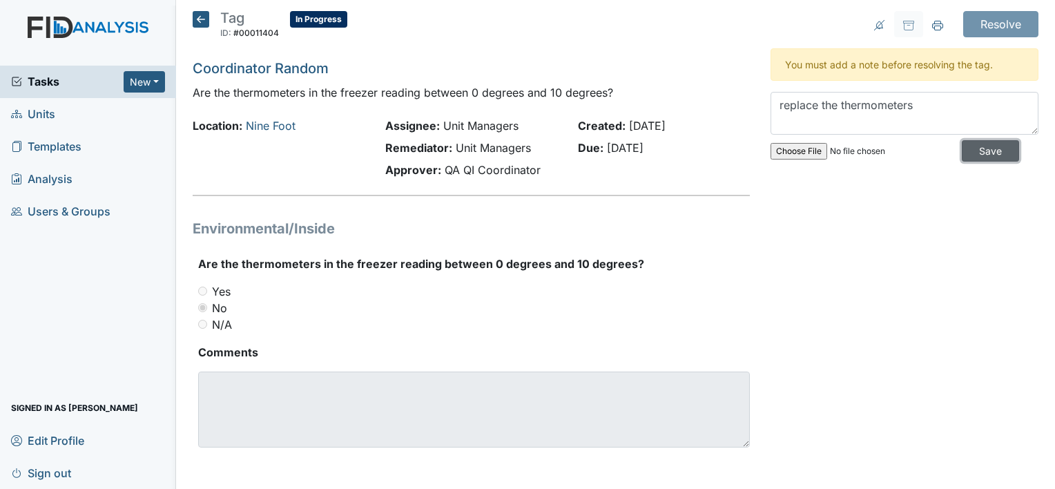
click at [971, 151] on input "Save" at bounding box center [990, 150] width 57 height 21
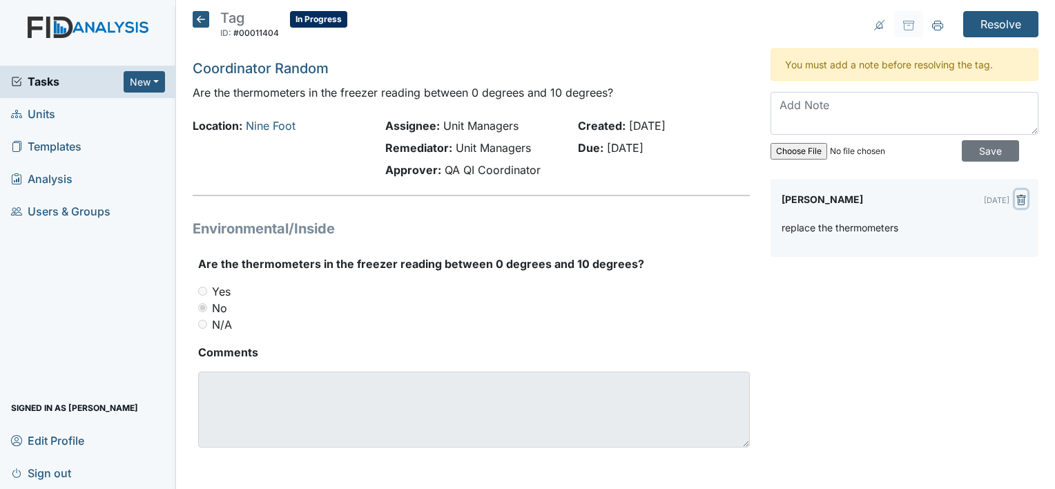
click at [1016, 195] on icon "submit" at bounding box center [1021, 200] width 11 height 11
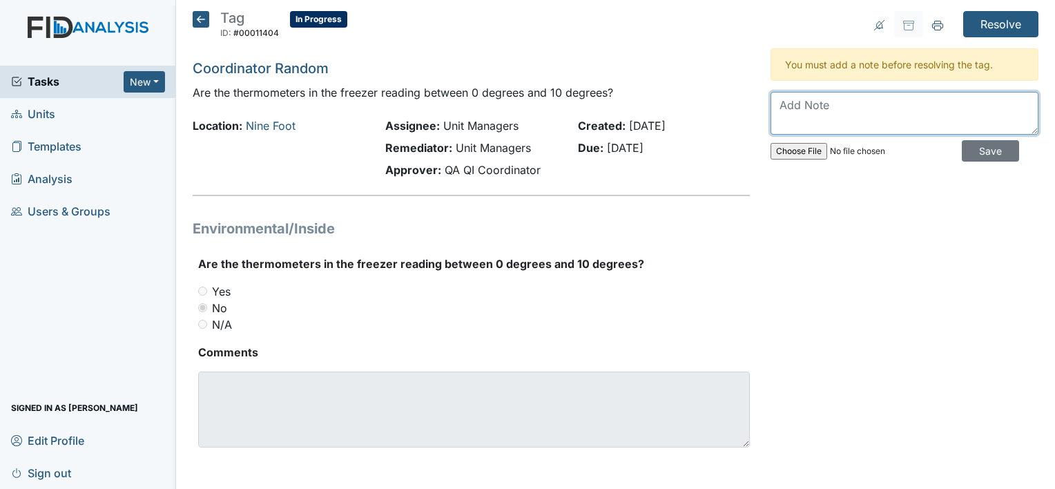
click at [777, 113] on textarea at bounding box center [904, 113] width 268 height 43
type textarea "replace the thermometers to see if that would help"
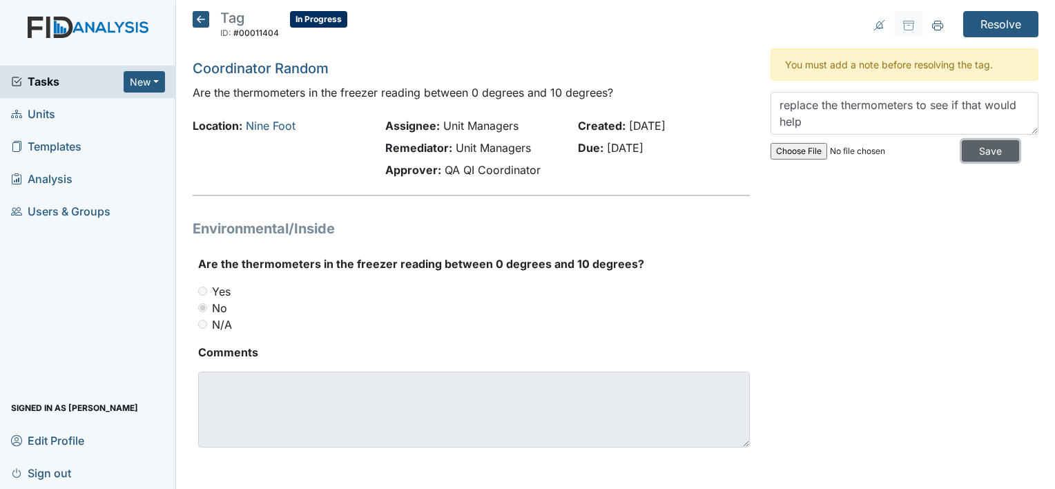
click at [974, 150] on input "Save" at bounding box center [990, 150] width 57 height 21
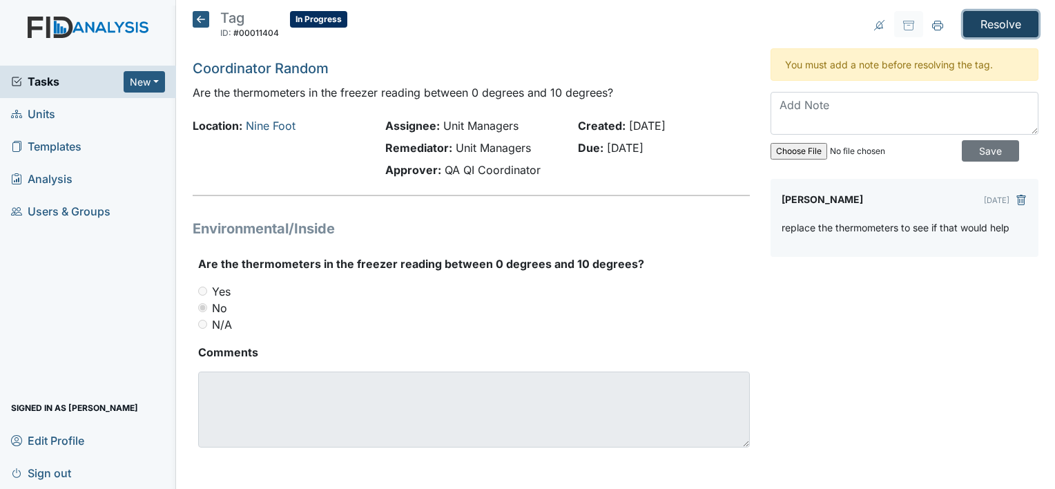
click at [988, 17] on input "Resolve" at bounding box center [1000, 24] width 75 height 26
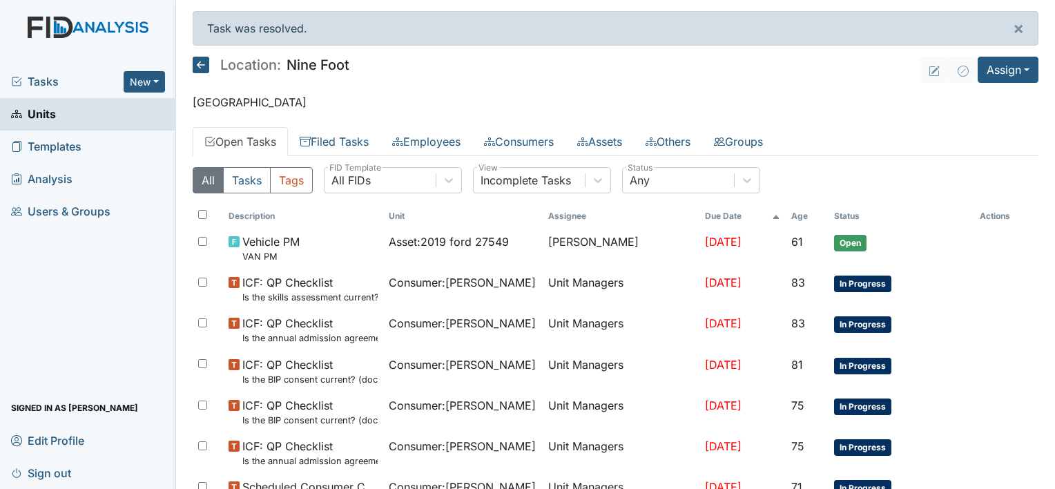
click at [1036, 405] on main "Task was resolved. × Location: Nine Foot Assign Assign Form Assign Inspection A…" at bounding box center [615, 244] width 879 height 489
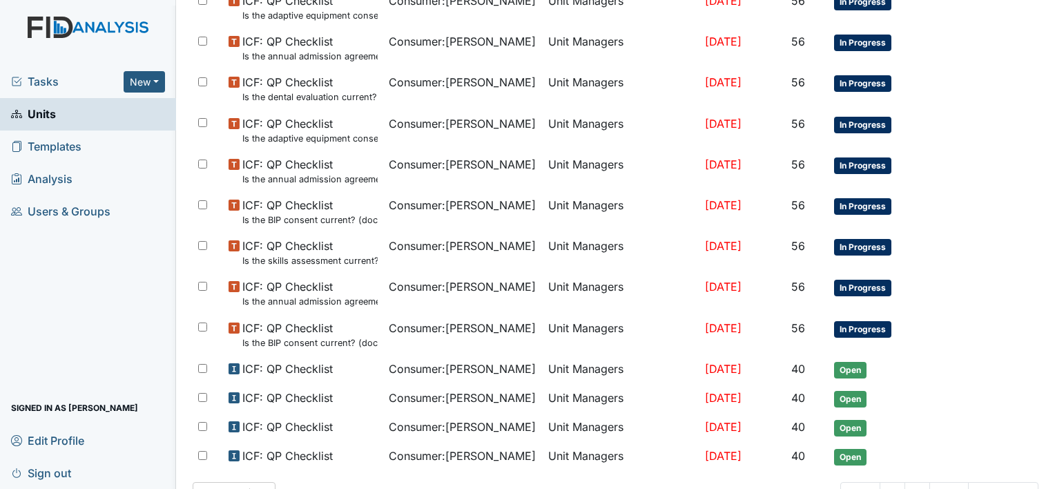
scroll to position [911, 0]
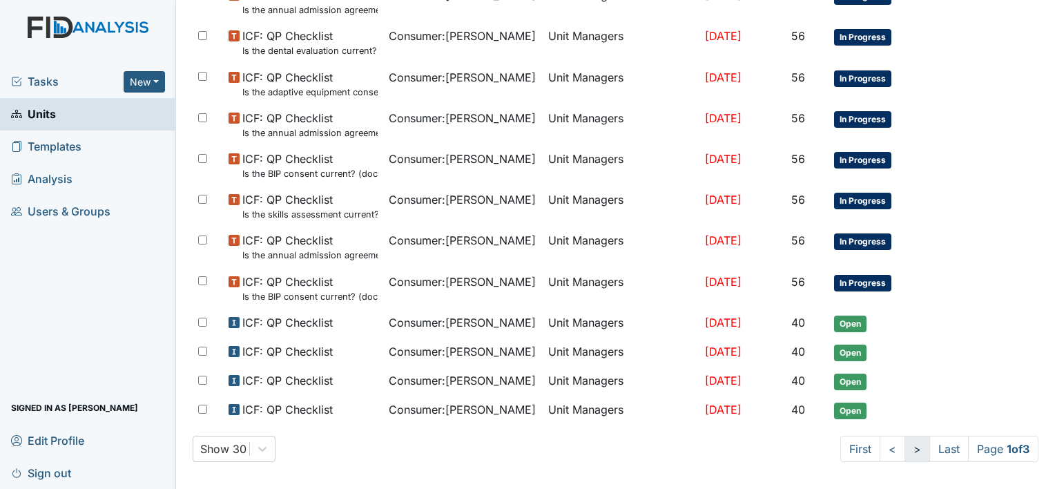
click at [904, 443] on link ">" at bounding box center [917, 449] width 26 height 26
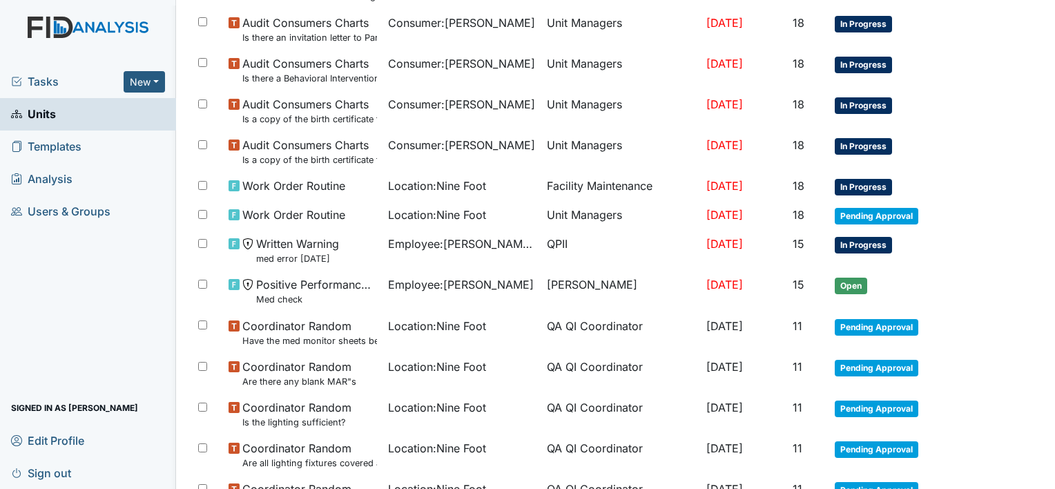
scroll to position [634, 0]
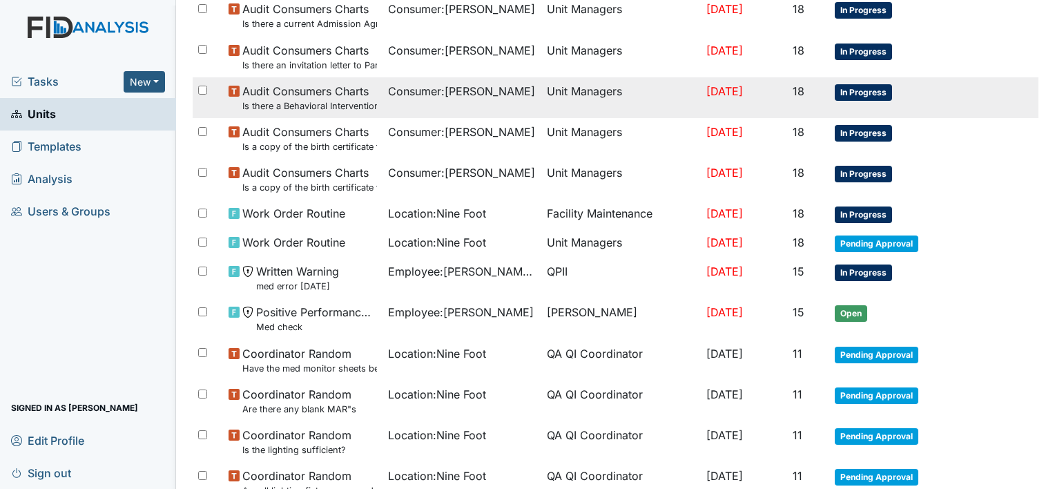
click at [344, 93] on span "Audit Consumers Charts Is there a Behavioral Intervention Program Approval/Cons…" at bounding box center [309, 98] width 135 height 30
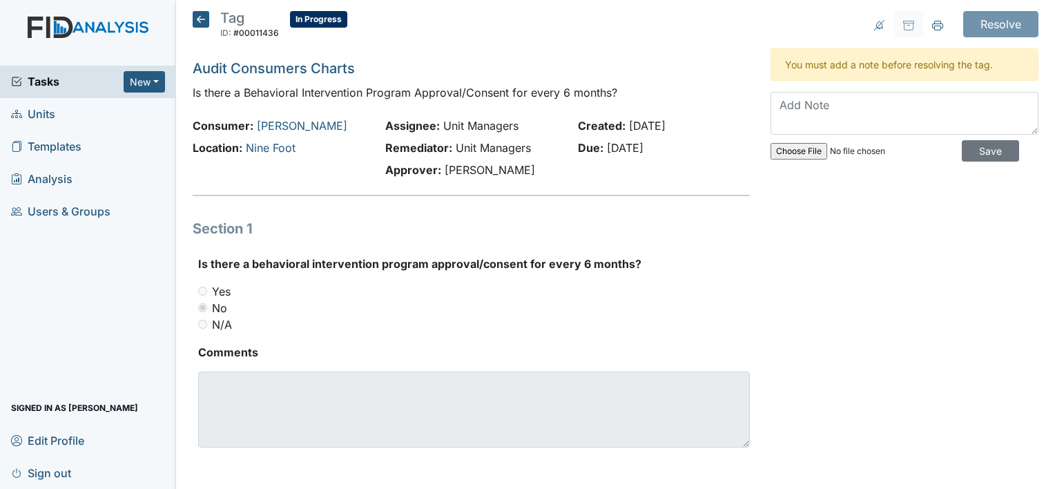
click at [198, 16] on icon at bounding box center [201, 19] width 17 height 17
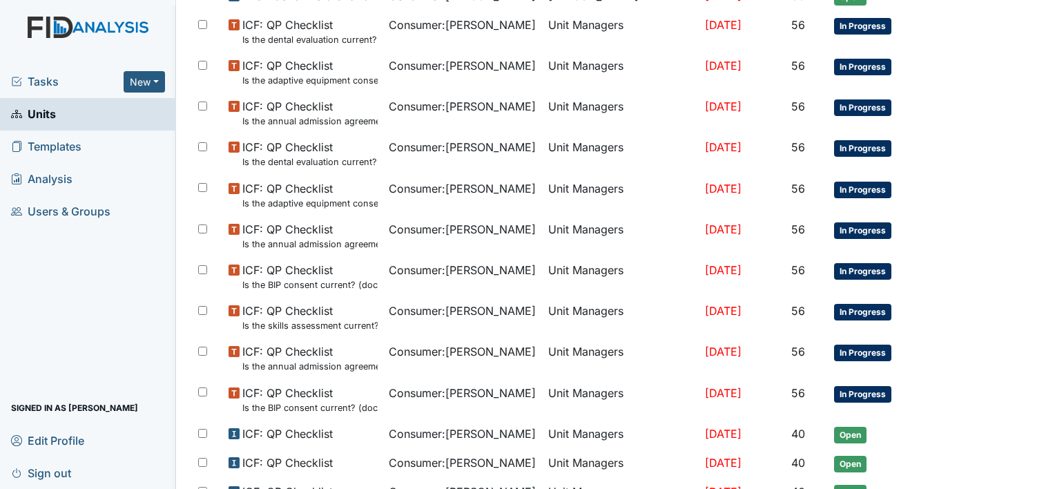
scroll to position [865, 0]
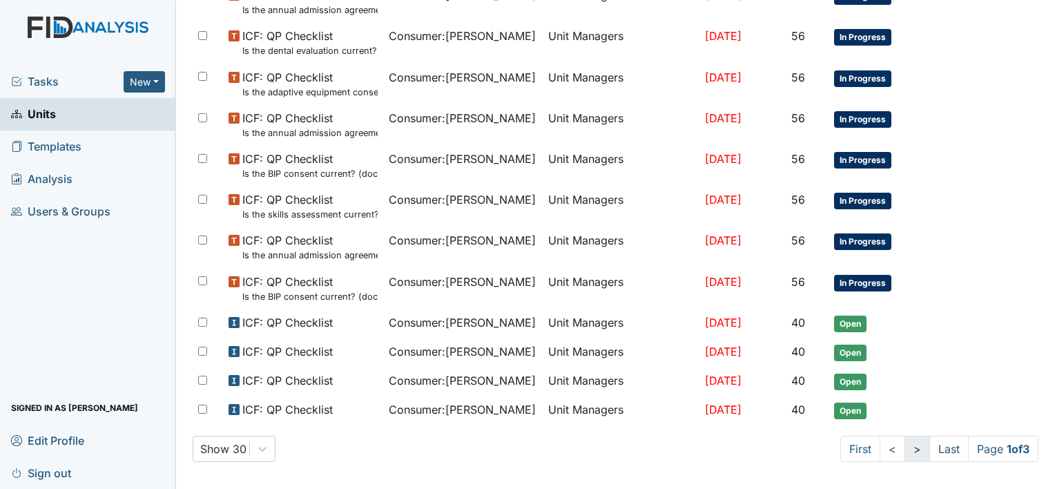
click at [904, 439] on link ">" at bounding box center [917, 449] width 26 height 26
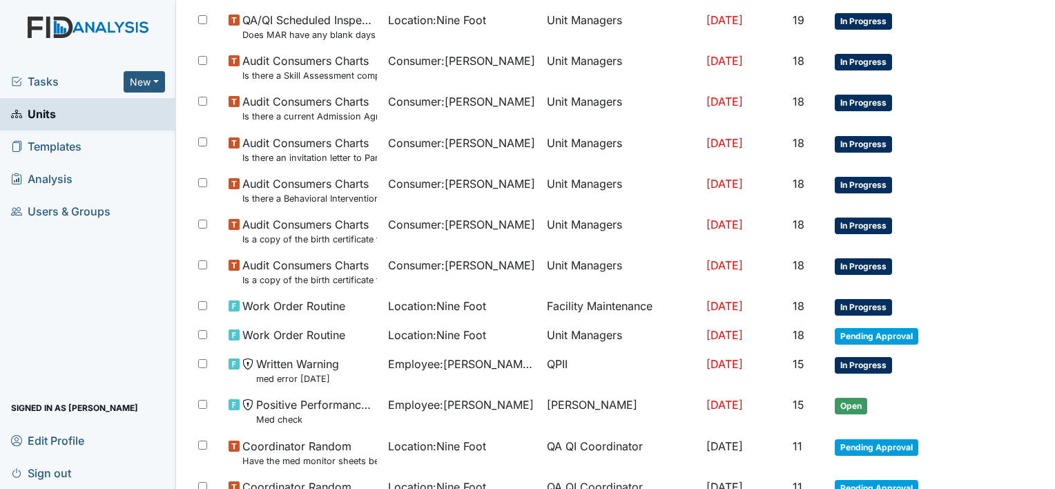
scroll to position [488, 0]
